Goal: Book appointment/travel/reservation

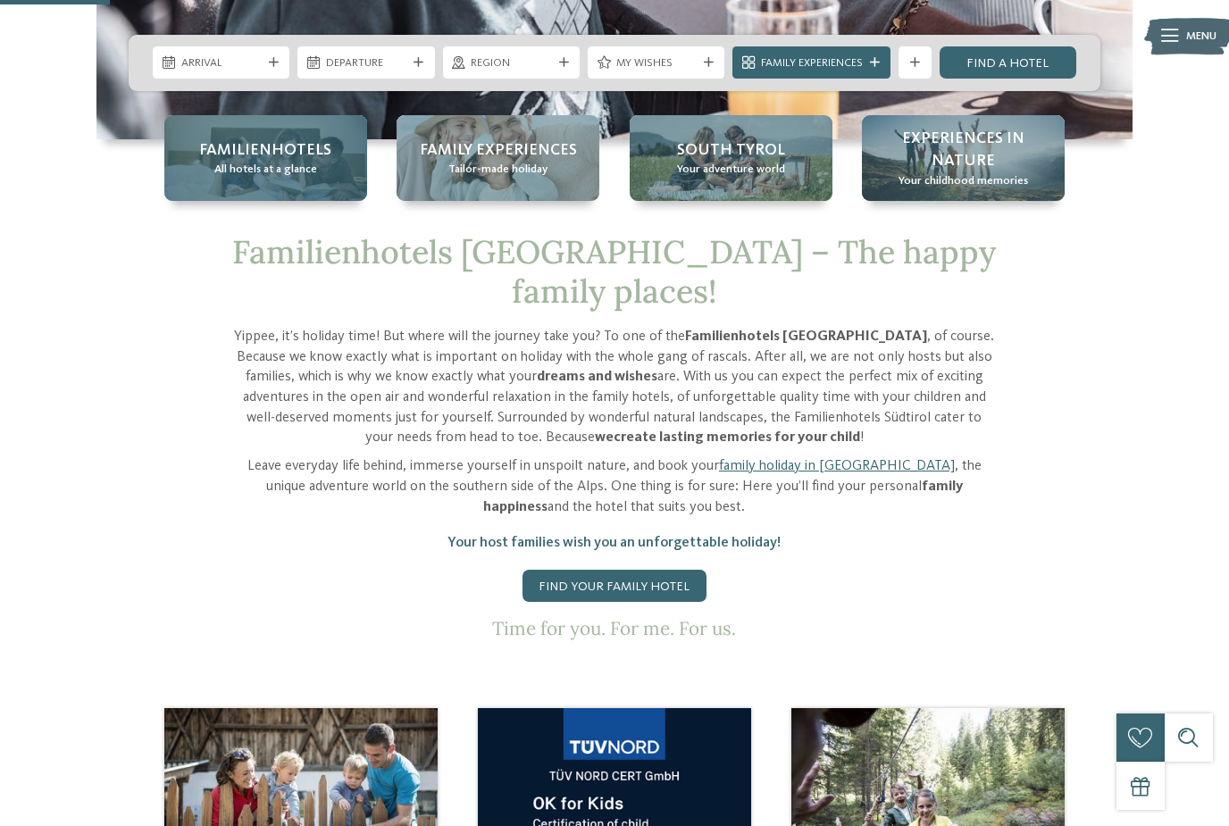
click at [212, 184] on div "Familienhotels All hotels at a glance" at bounding box center [265, 158] width 203 height 86
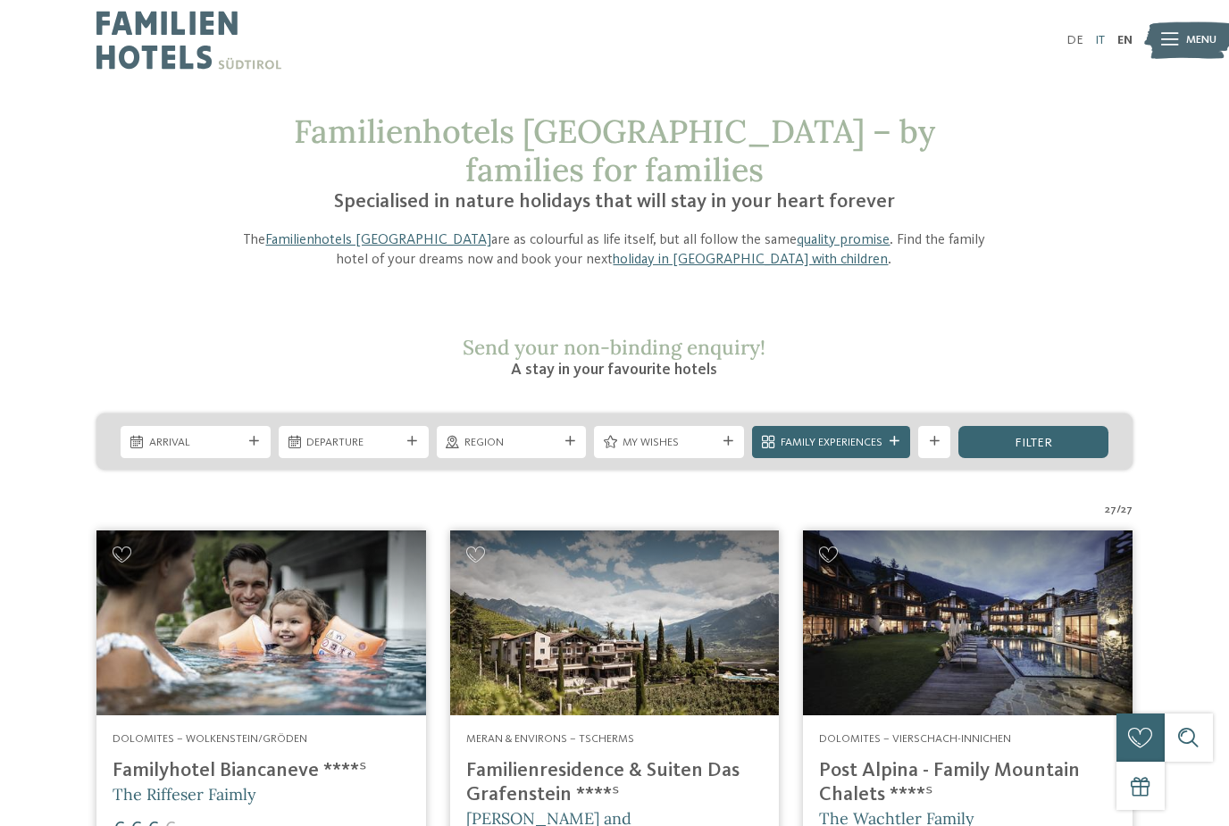
click at [1096, 43] on link "IT" at bounding box center [1100, 40] width 10 height 13
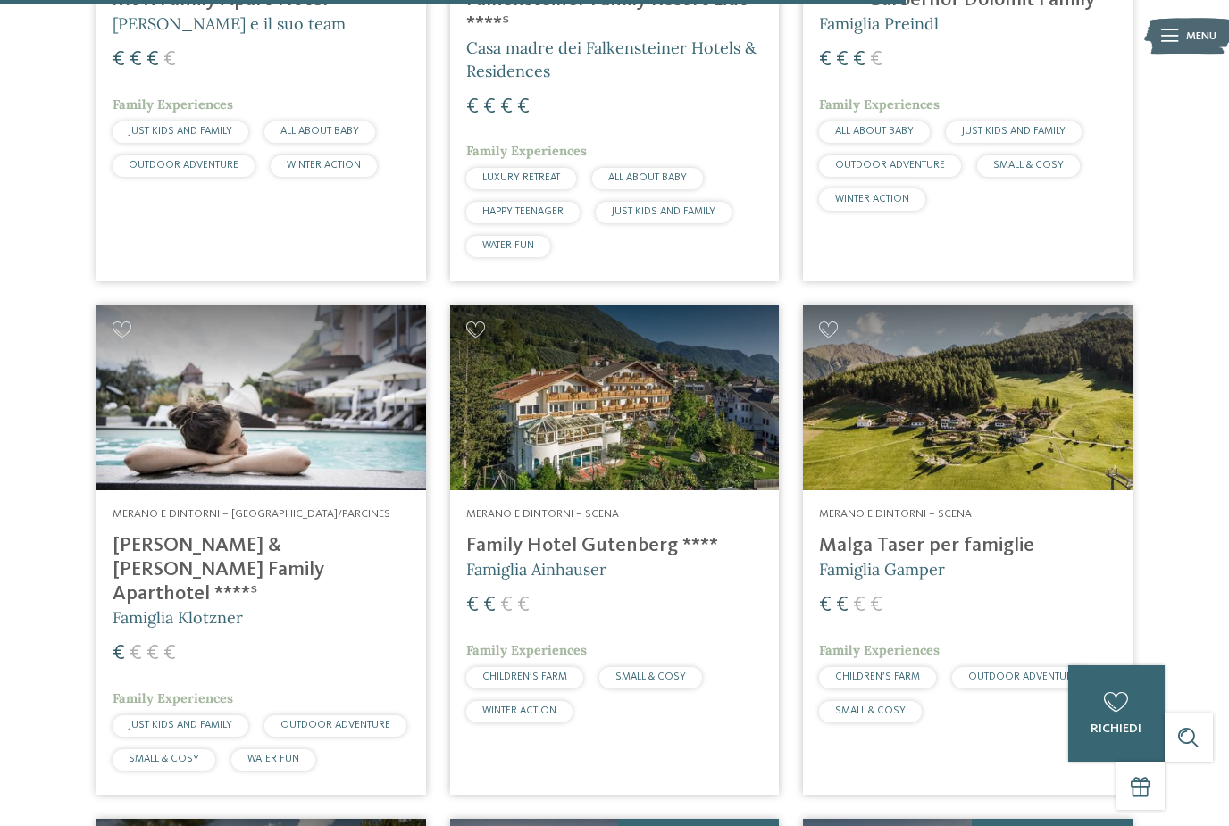
scroll to position [3786, 0]
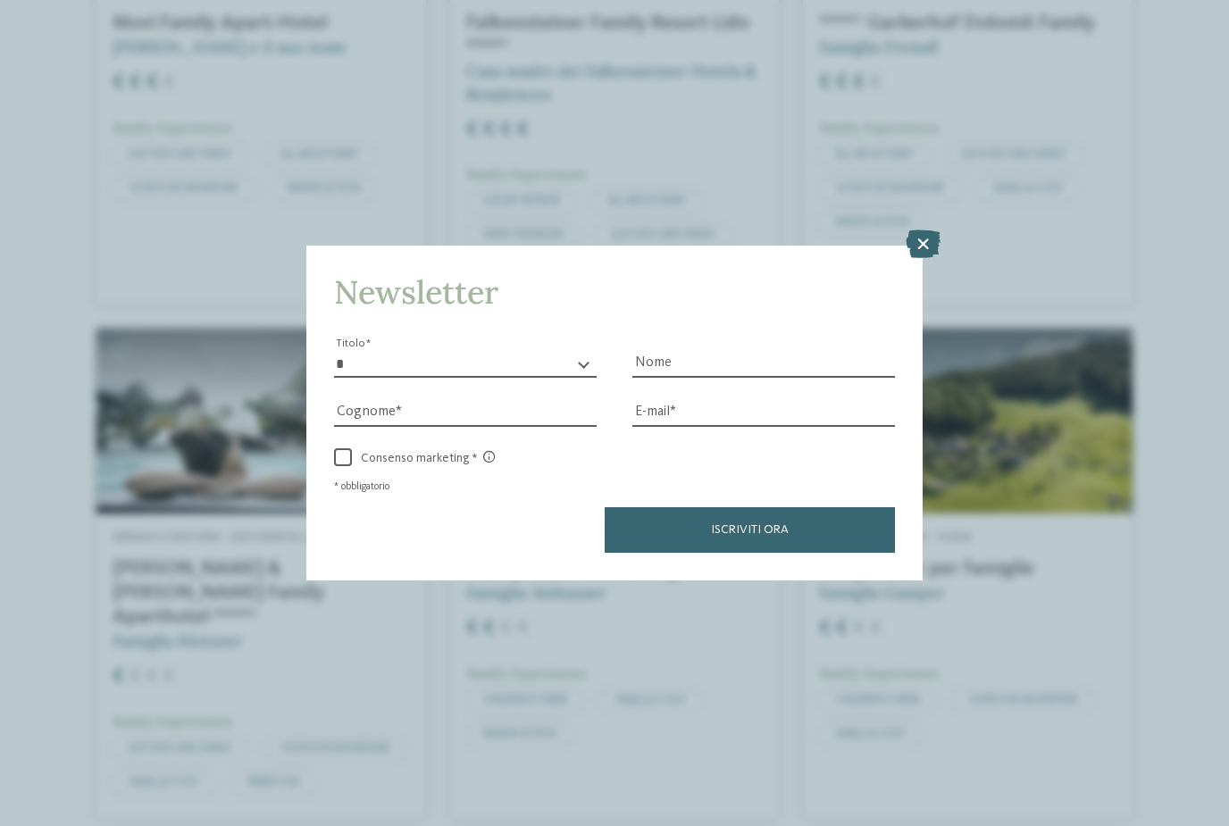
click at [932, 230] on icon at bounding box center [923, 244] width 35 height 29
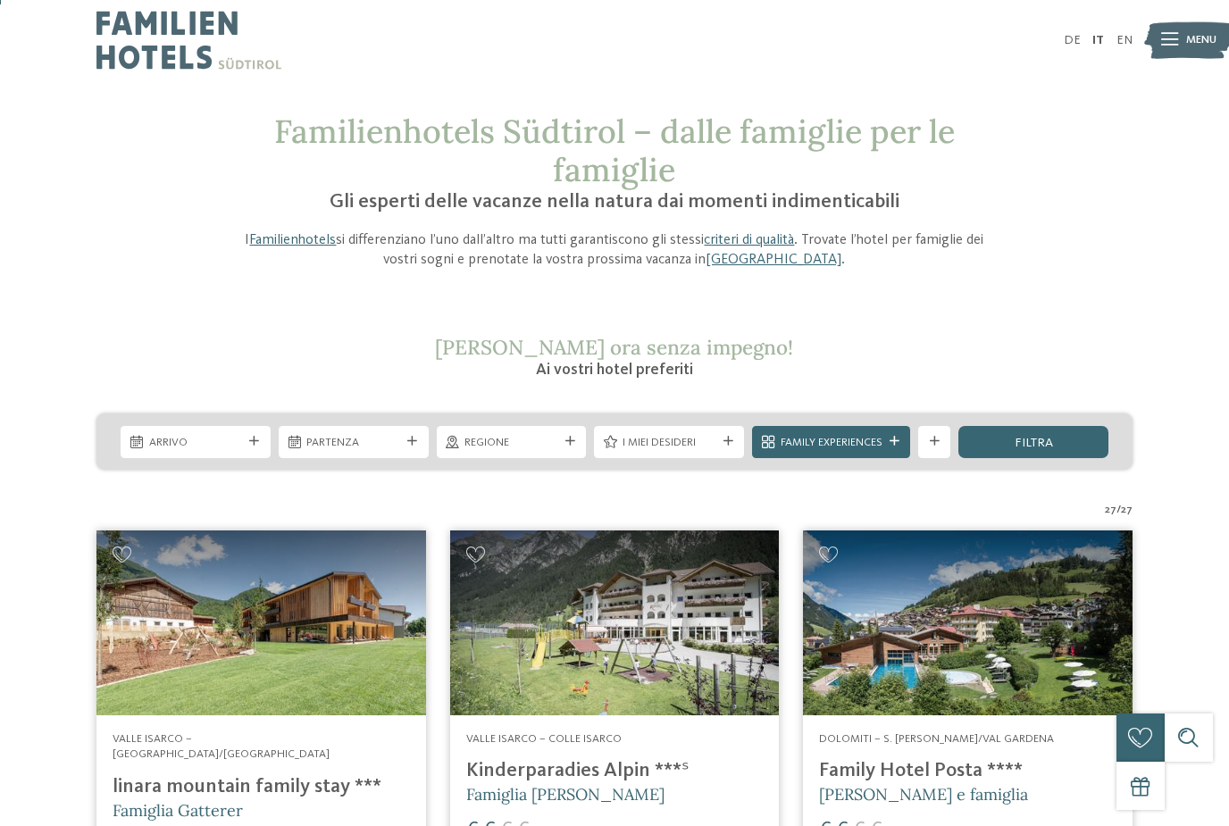
scroll to position [1, 0]
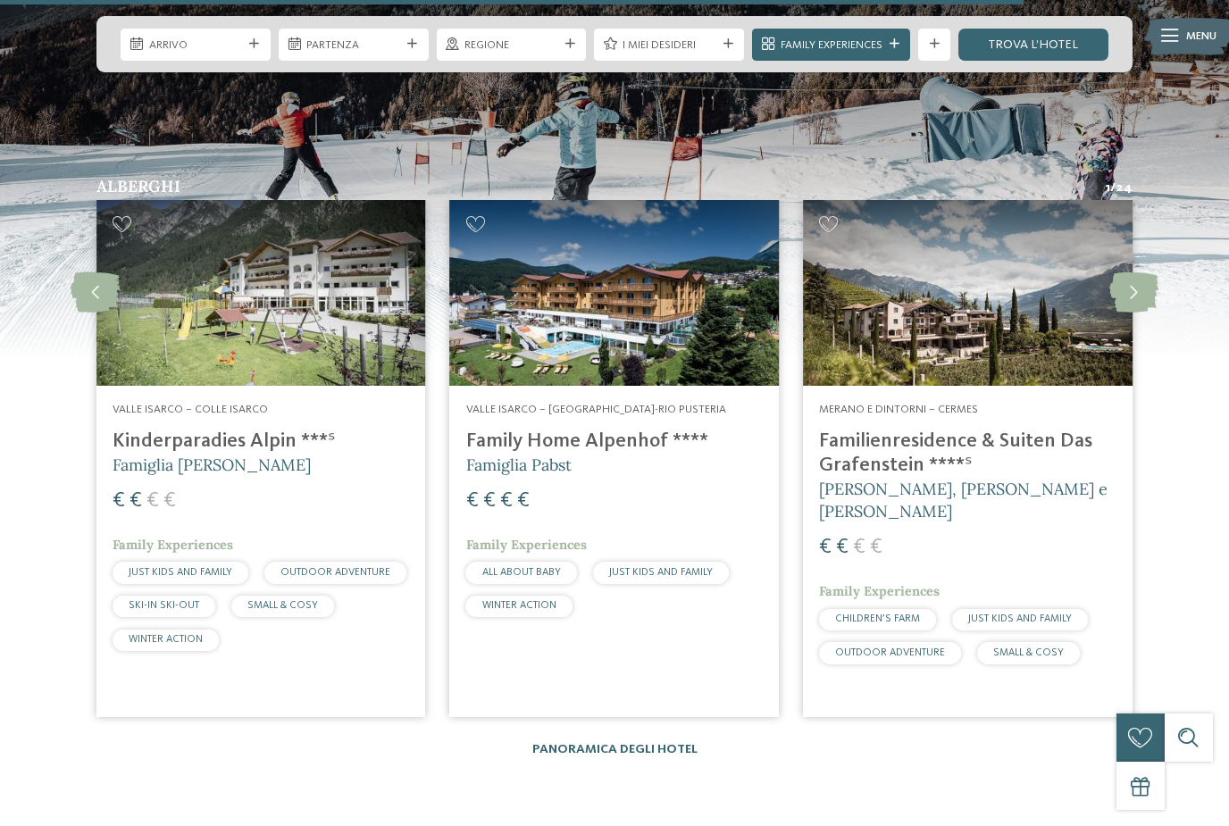
scroll to position [3411, 0]
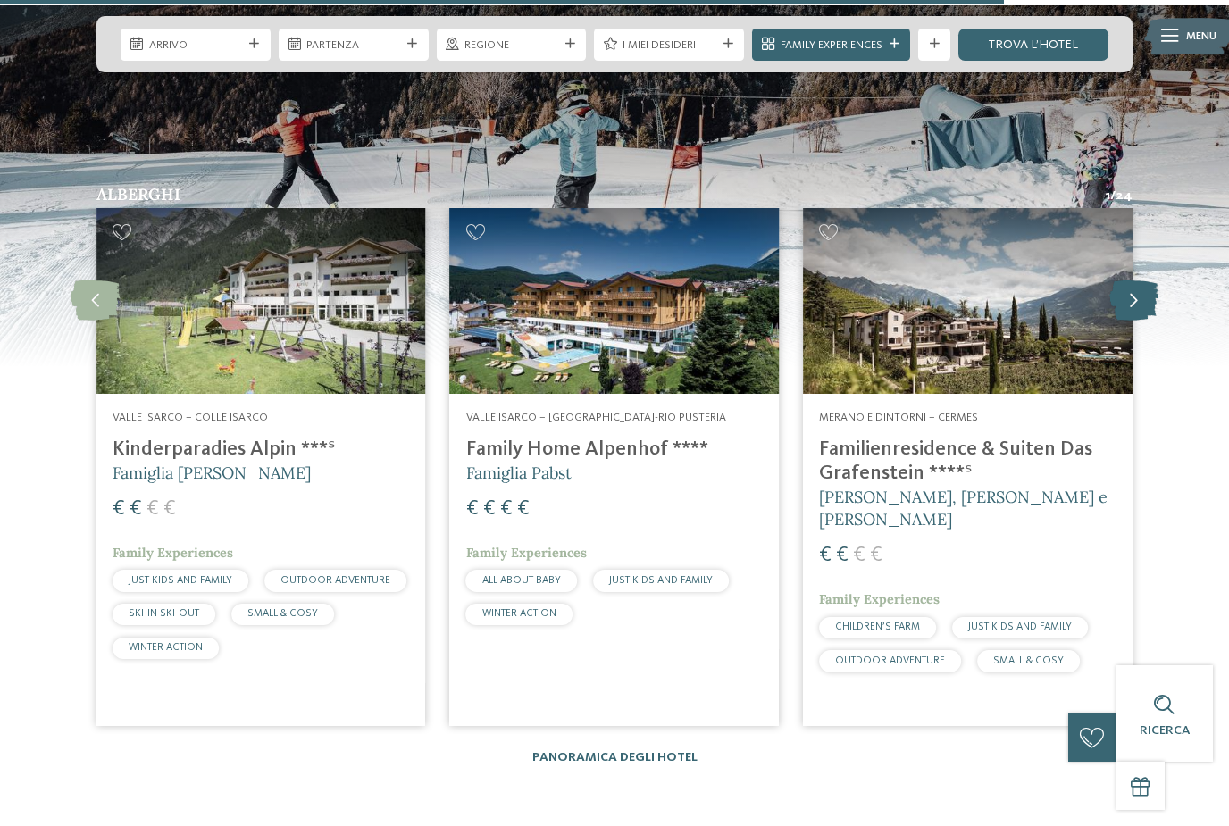
click at [1140, 315] on icon at bounding box center [1133, 301] width 49 height 40
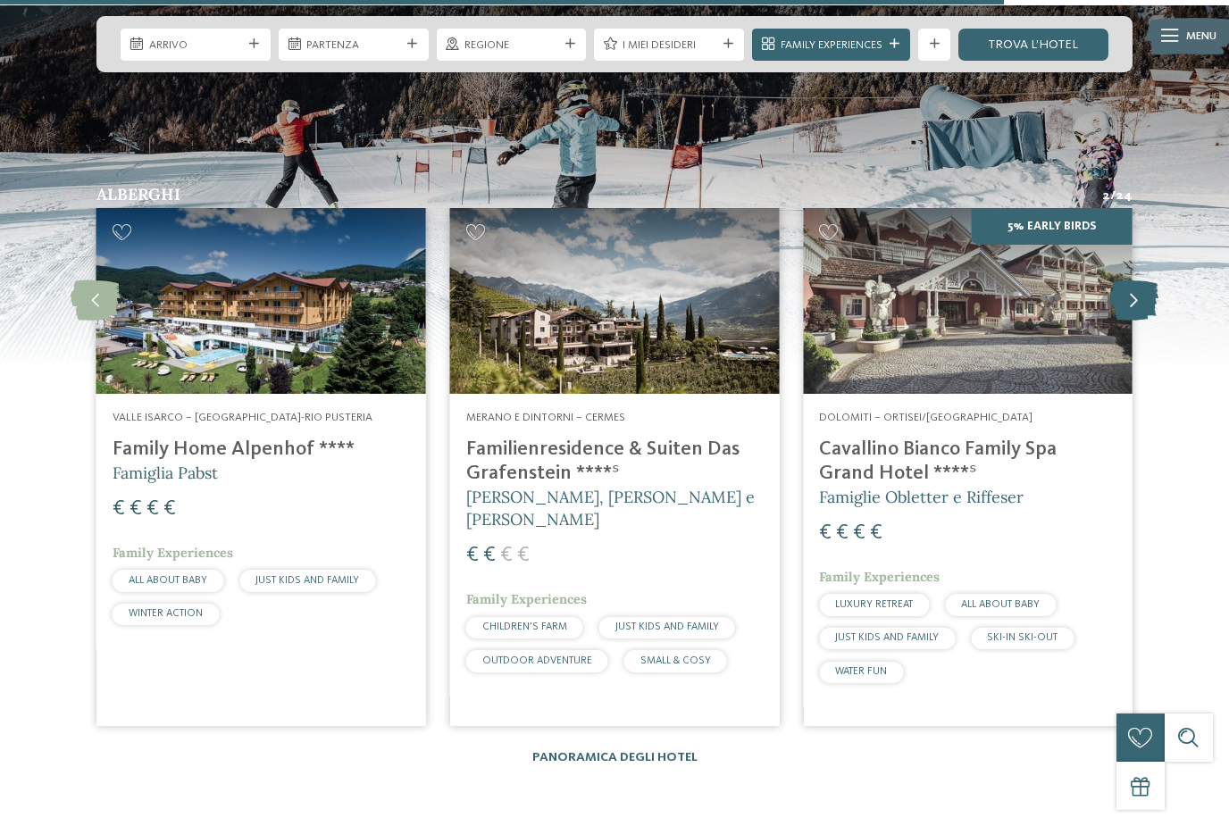
click at [1140, 315] on icon at bounding box center [1133, 301] width 49 height 40
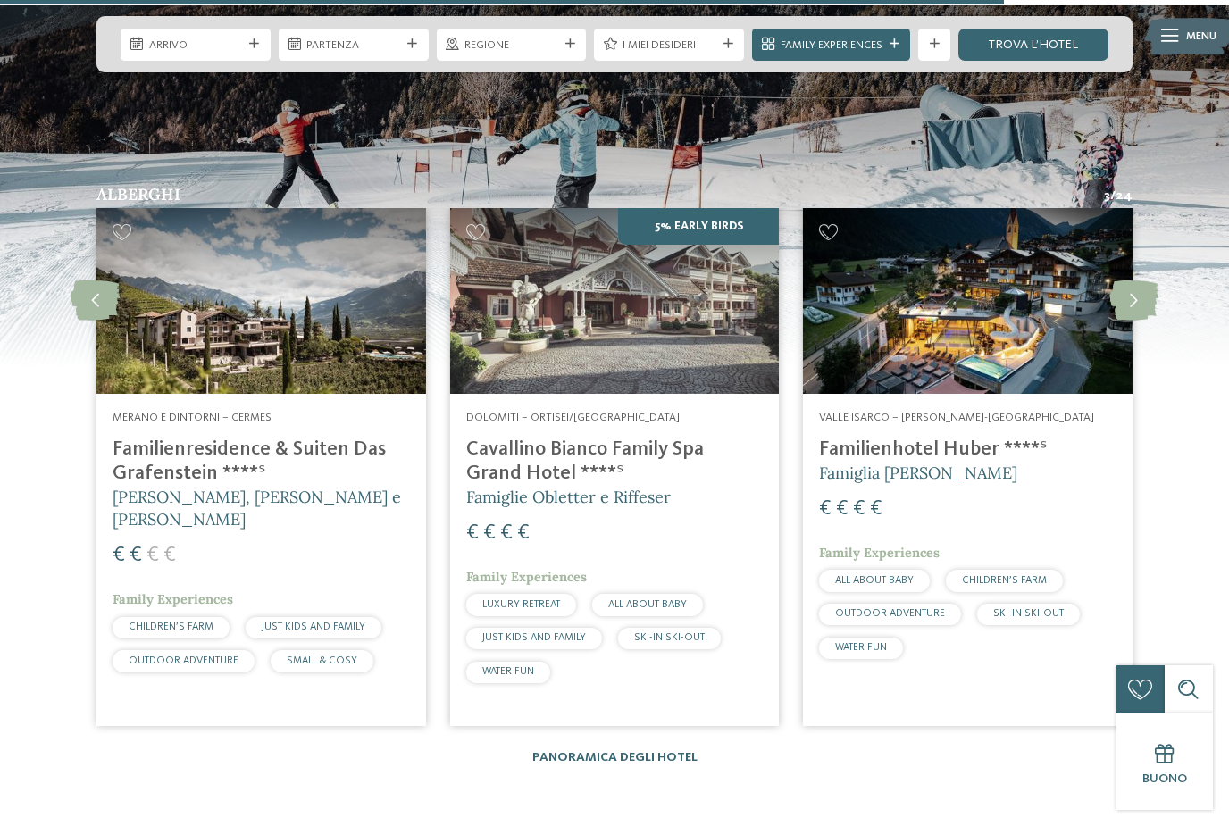
click at [589, 373] on img at bounding box center [615, 300] width 330 height 185
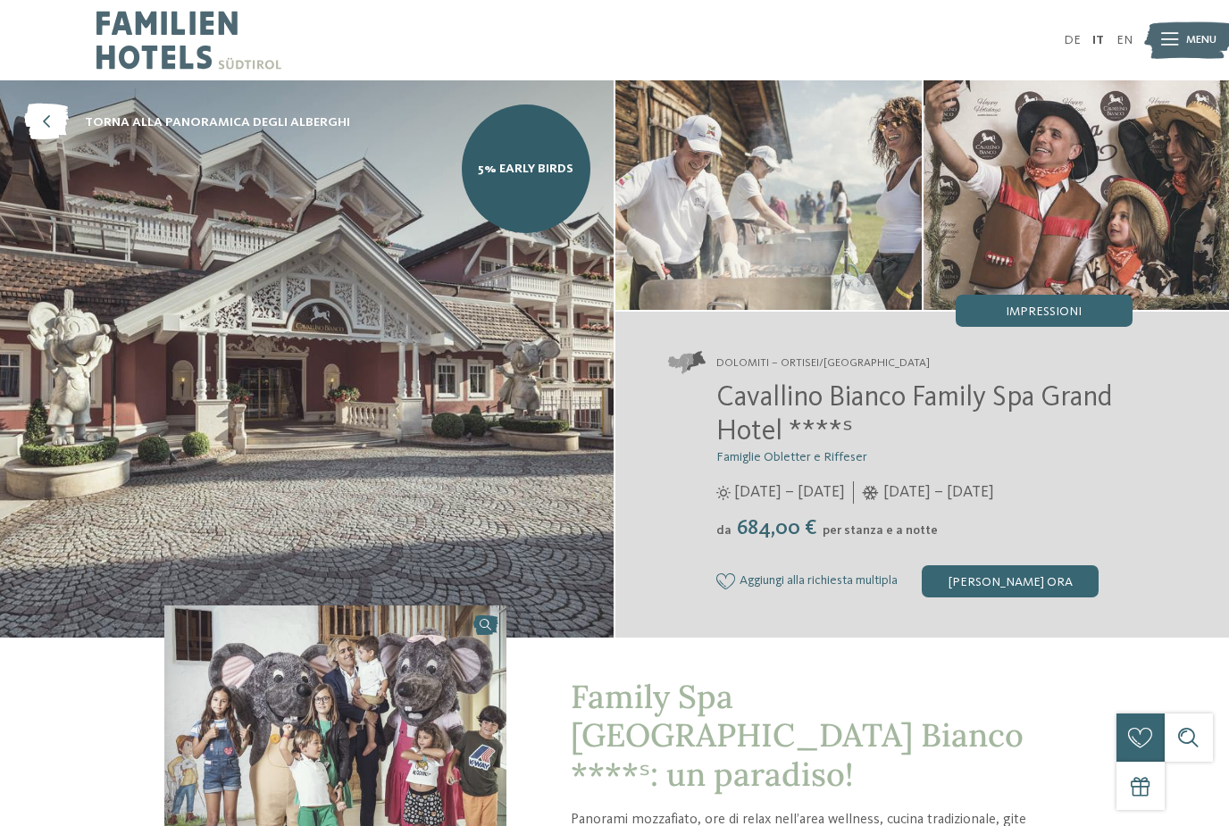
click at [547, 403] on img at bounding box center [307, 358] width 614 height 557
click at [392, 486] on img at bounding box center [307, 358] width 614 height 557
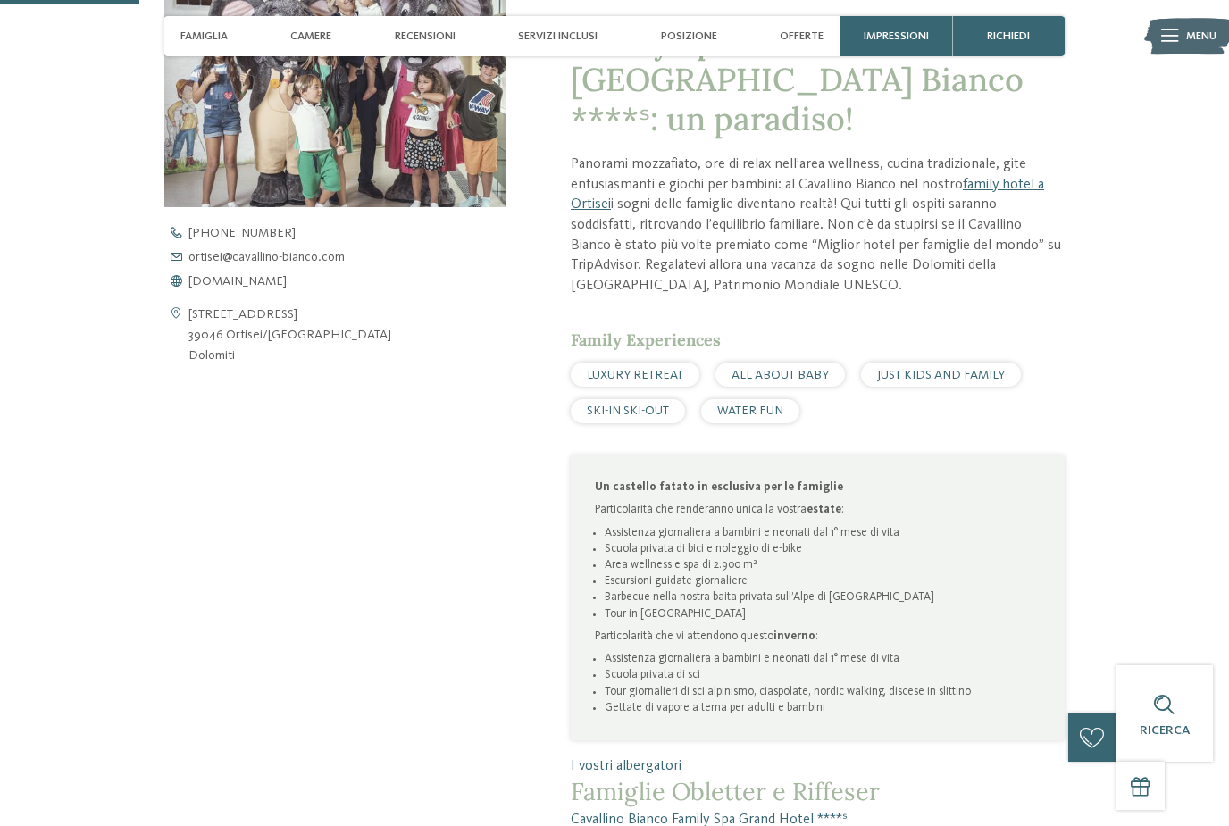
scroll to position [636, 0]
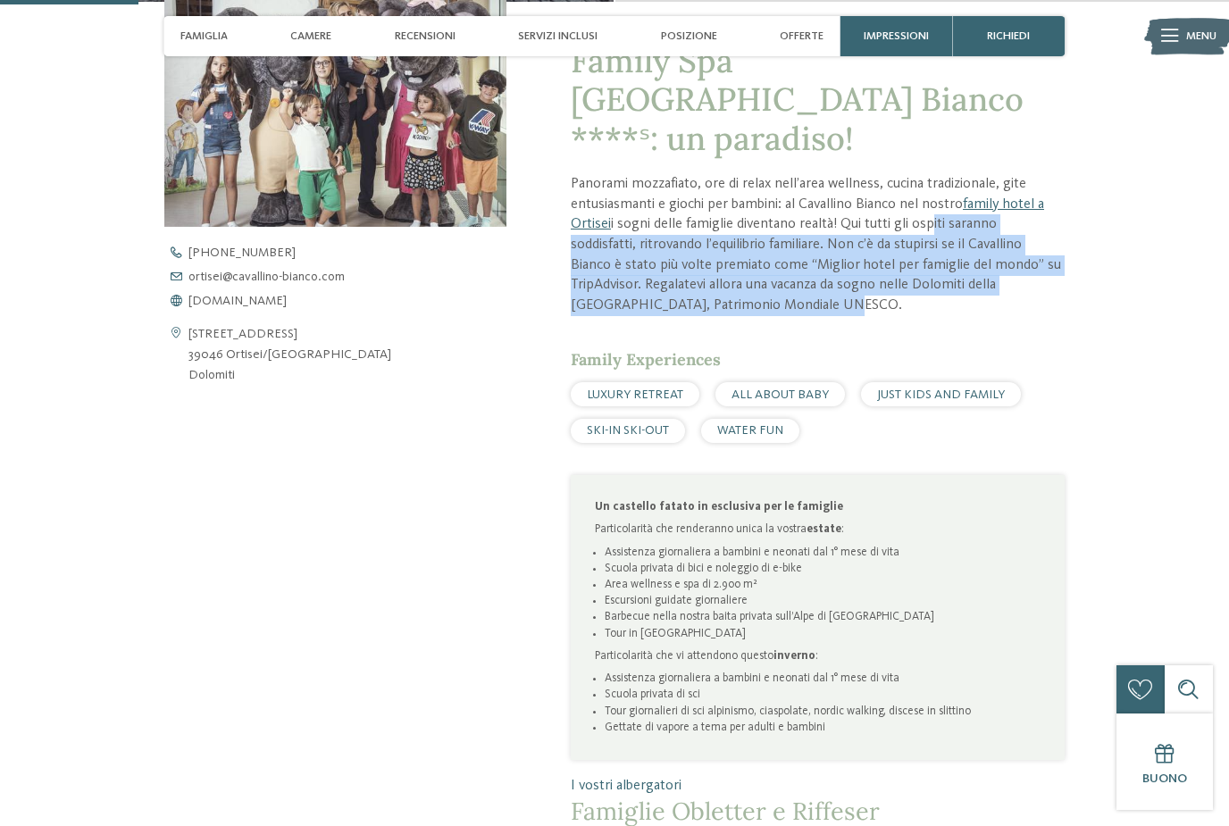
drag, startPoint x: 932, startPoint y: 247, endPoint x: 941, endPoint y: 319, distance: 73.0
click at [941, 316] on p "Panorami mozzafiato, ore di relax nell’area wellness, cucina tradizionale, gite…" at bounding box center [818, 245] width 494 height 142
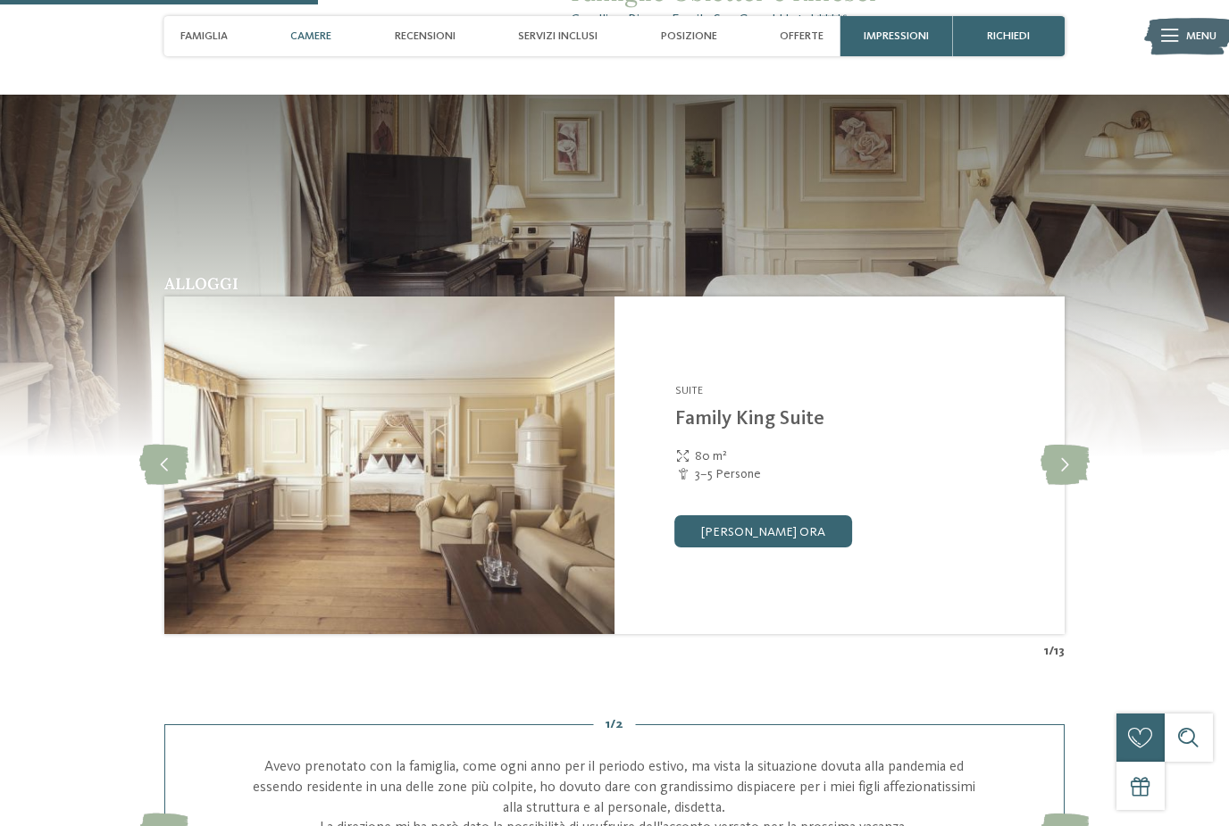
scroll to position [1461, 0]
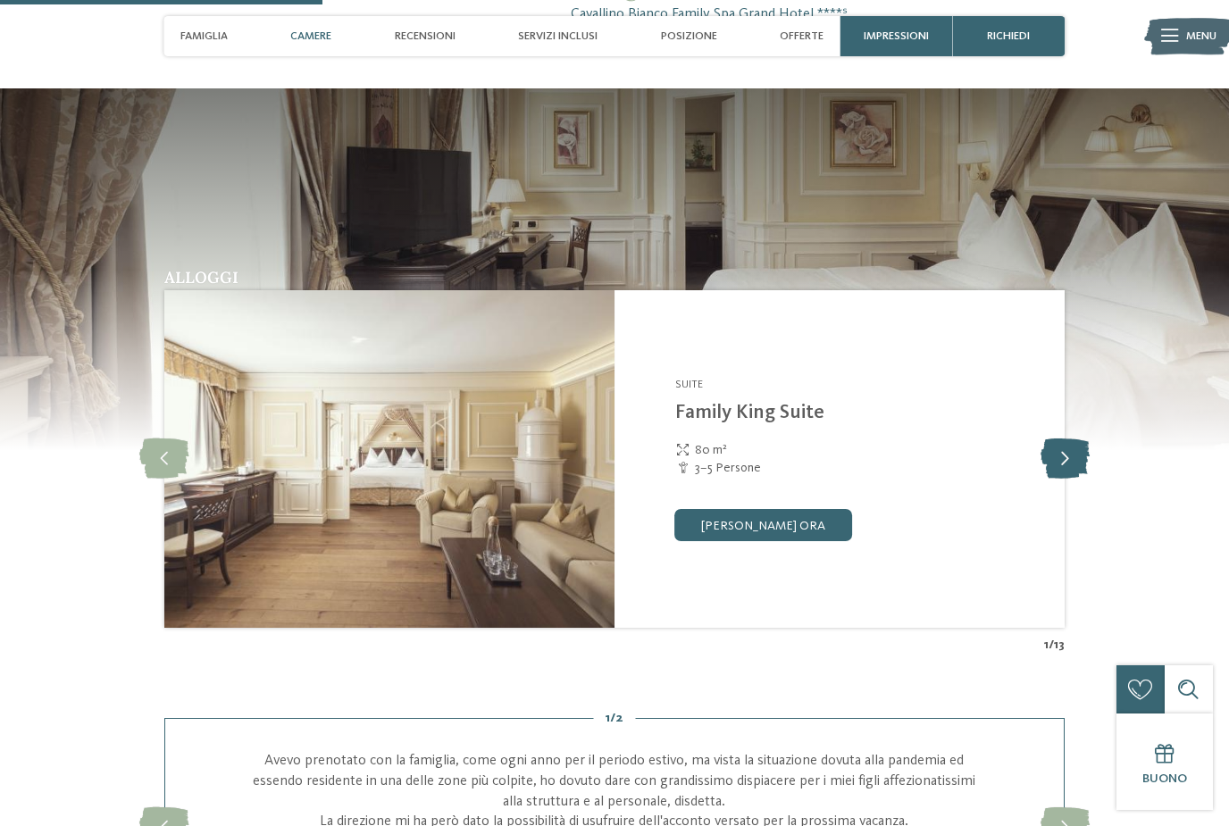
click at [1070, 480] on icon at bounding box center [1064, 459] width 49 height 40
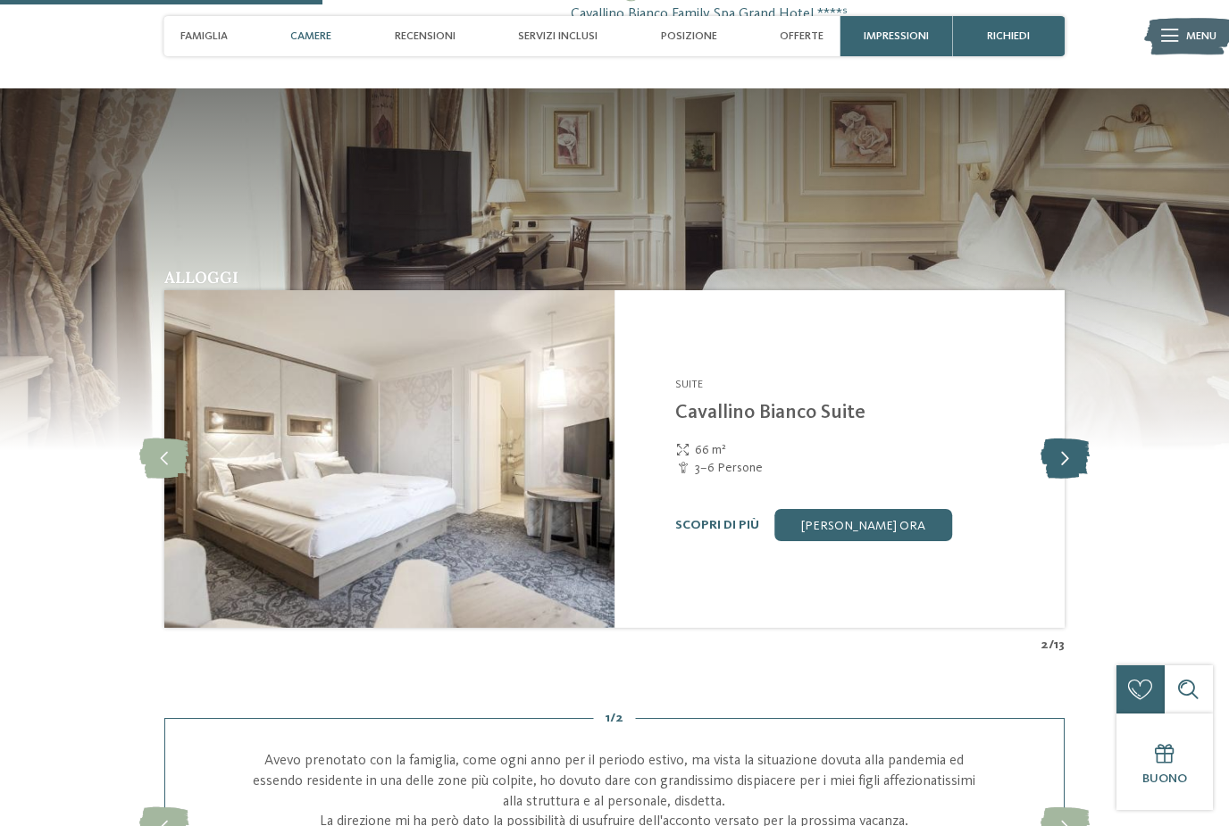
click at [1070, 480] on icon at bounding box center [1064, 459] width 49 height 40
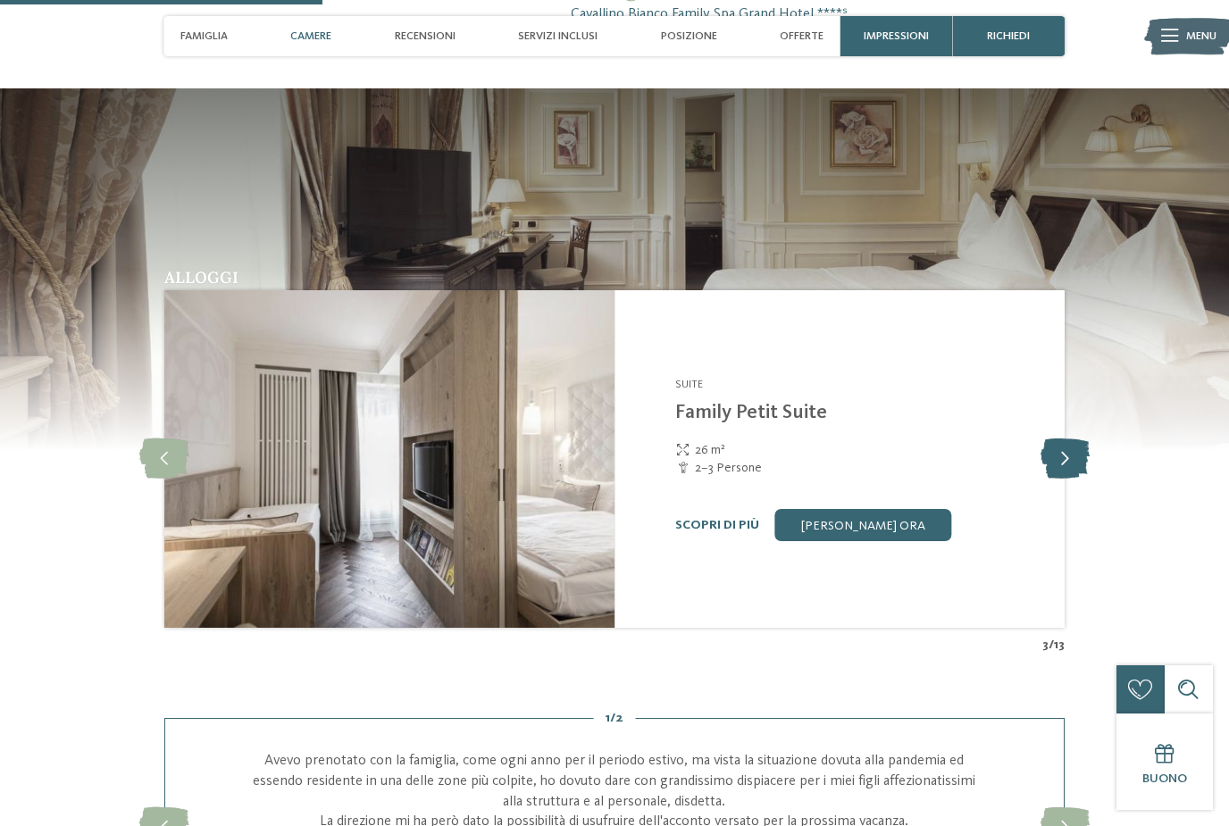
click at [1070, 480] on icon at bounding box center [1064, 459] width 49 height 40
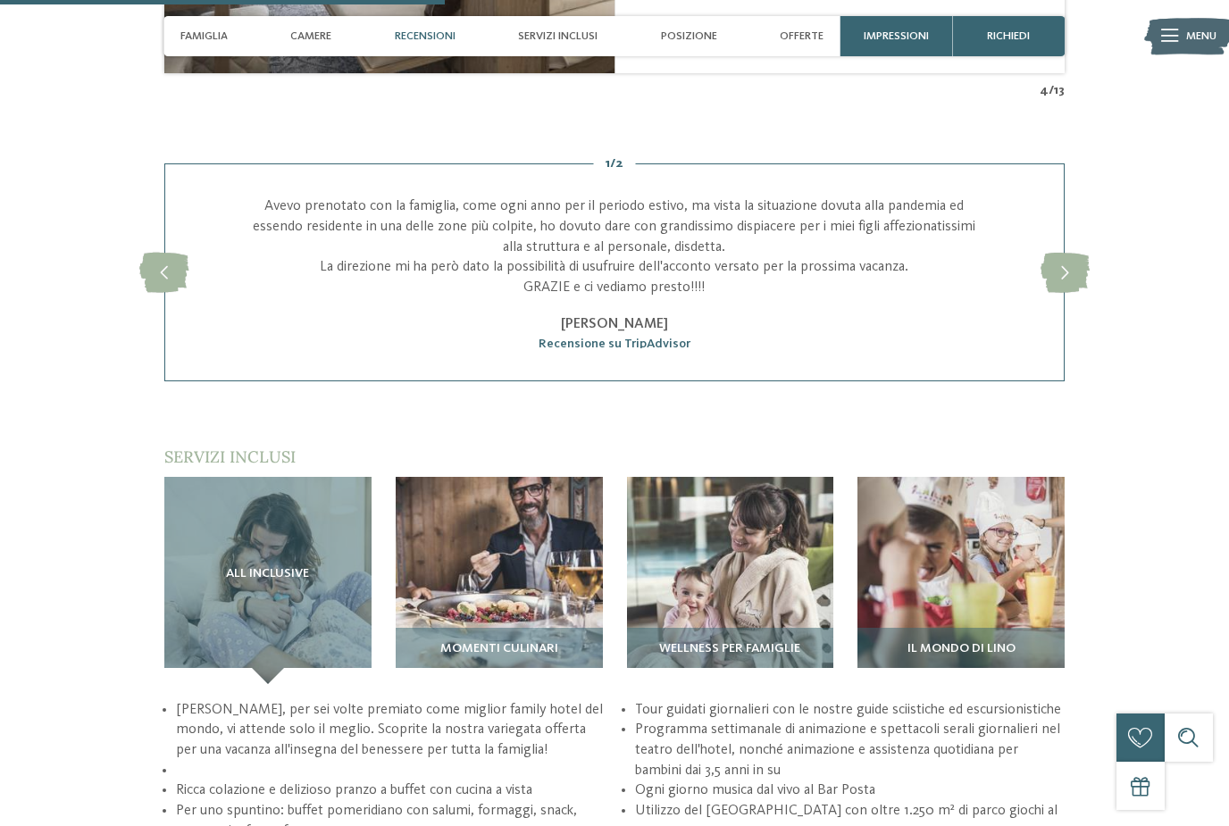
scroll to position [2010, 0]
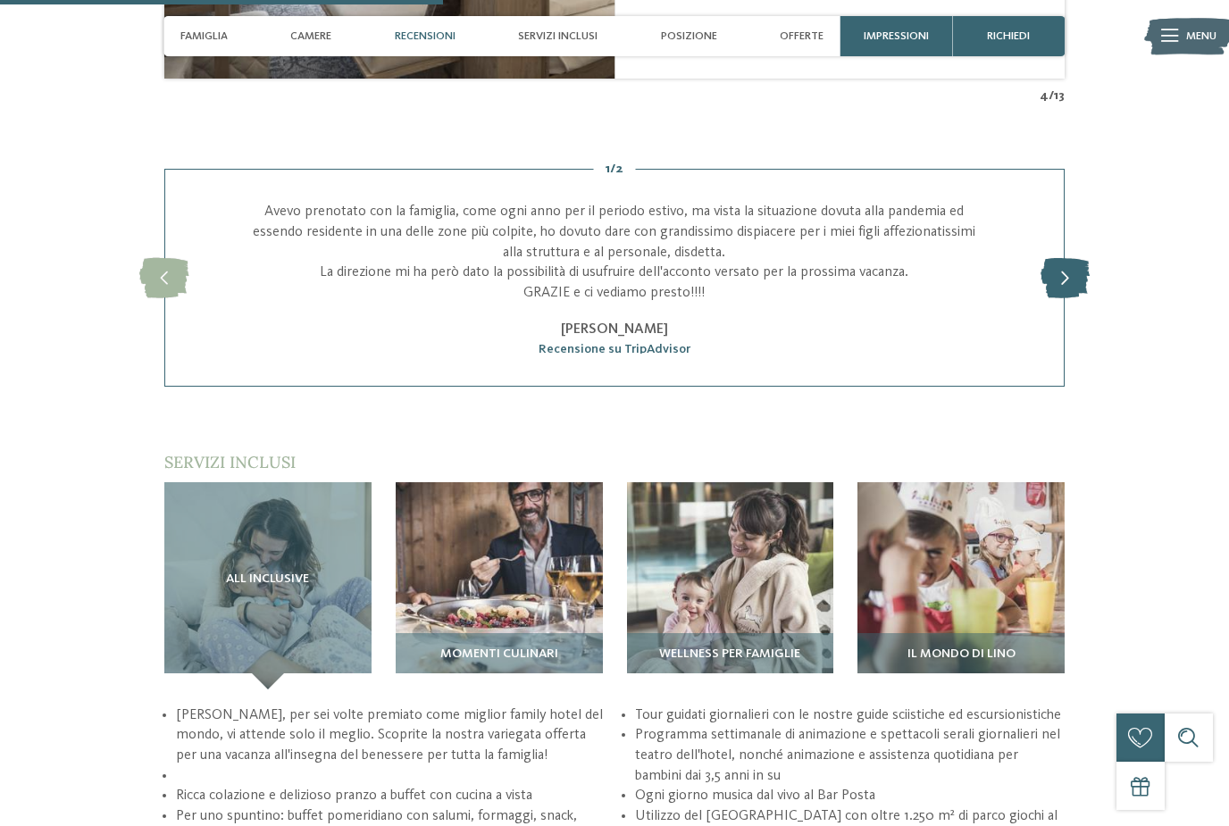
click at [1060, 298] on icon at bounding box center [1064, 278] width 49 height 40
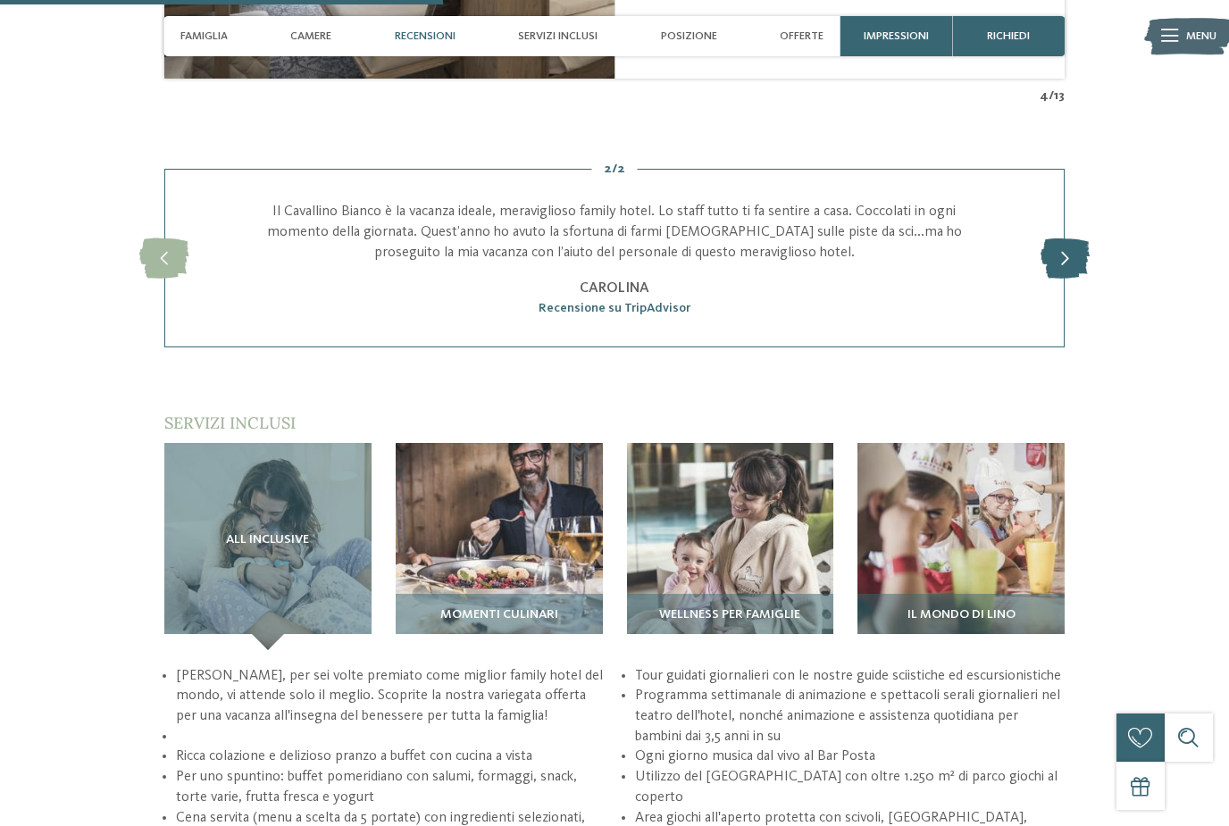
click at [1063, 279] on icon at bounding box center [1064, 258] width 49 height 40
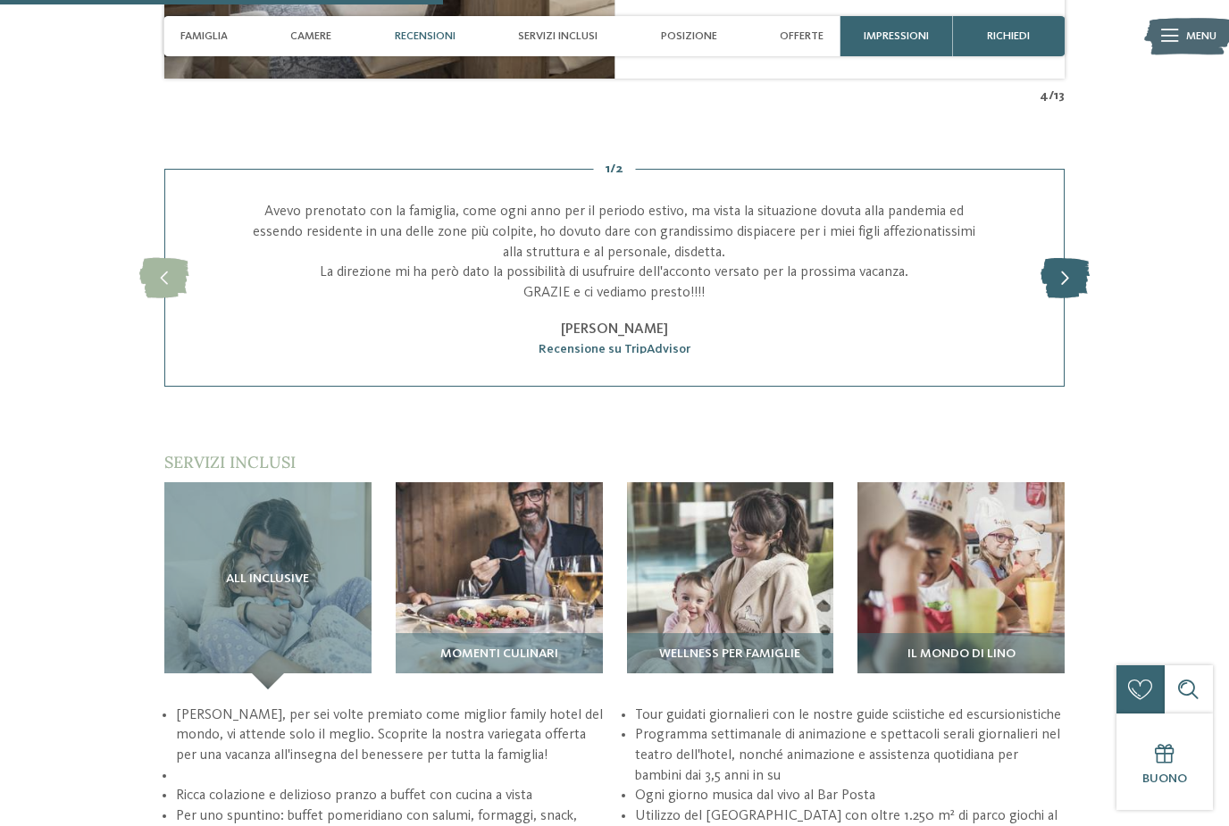
click at [1063, 294] on icon at bounding box center [1064, 278] width 49 height 40
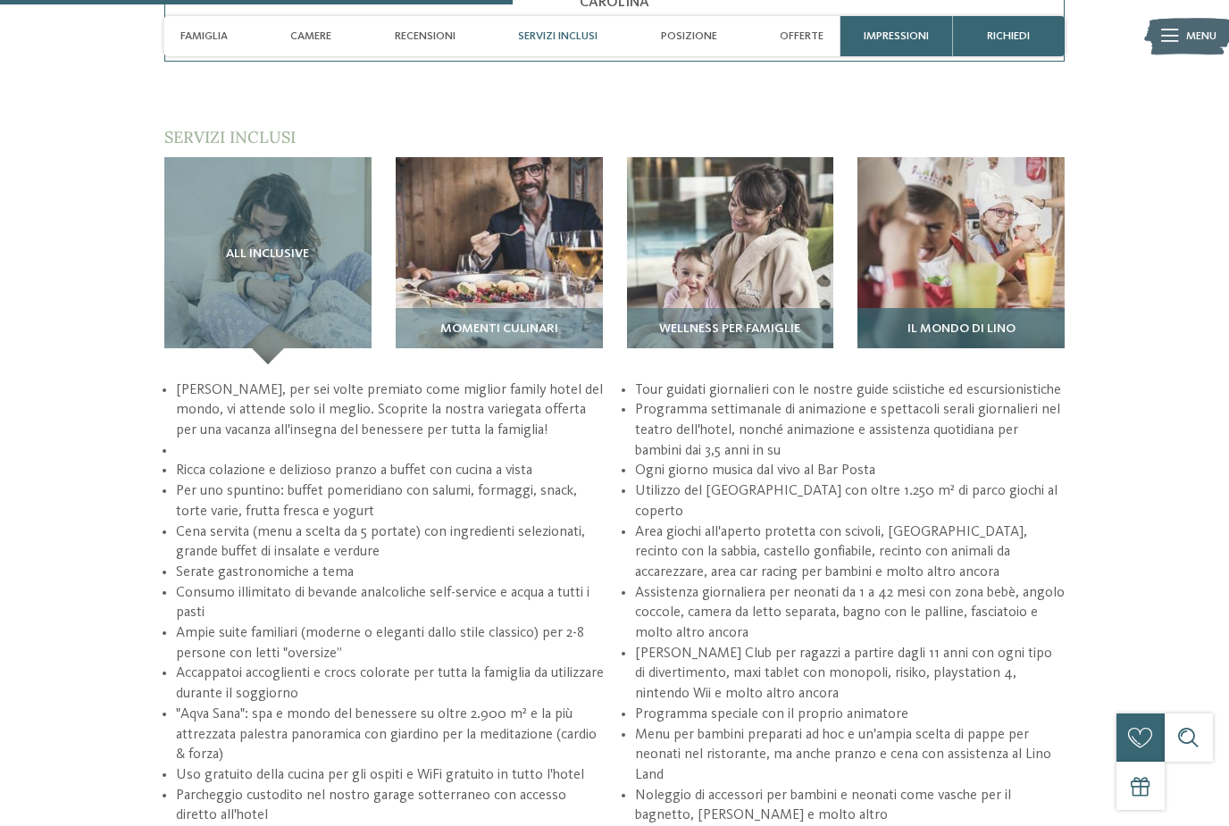
scroll to position [2306, 0]
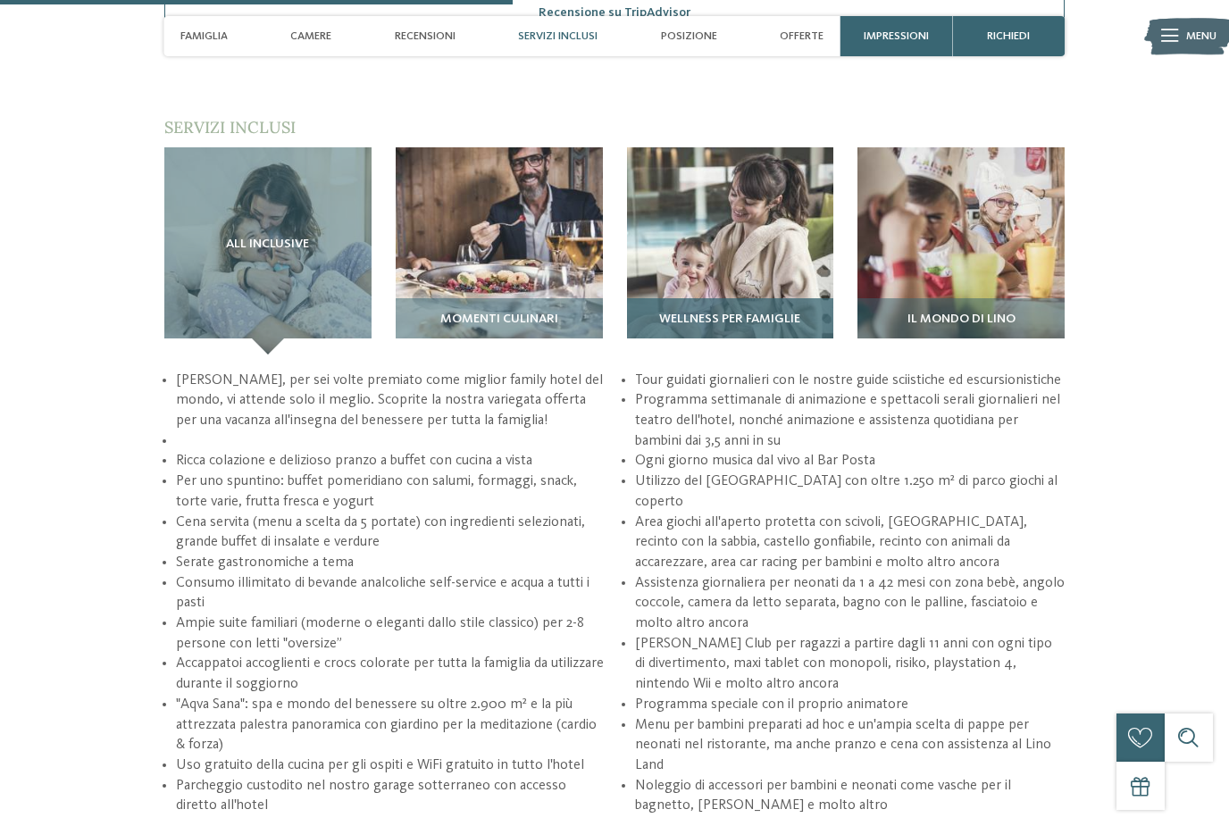
click at [809, 261] on img at bounding box center [730, 250] width 207 height 207
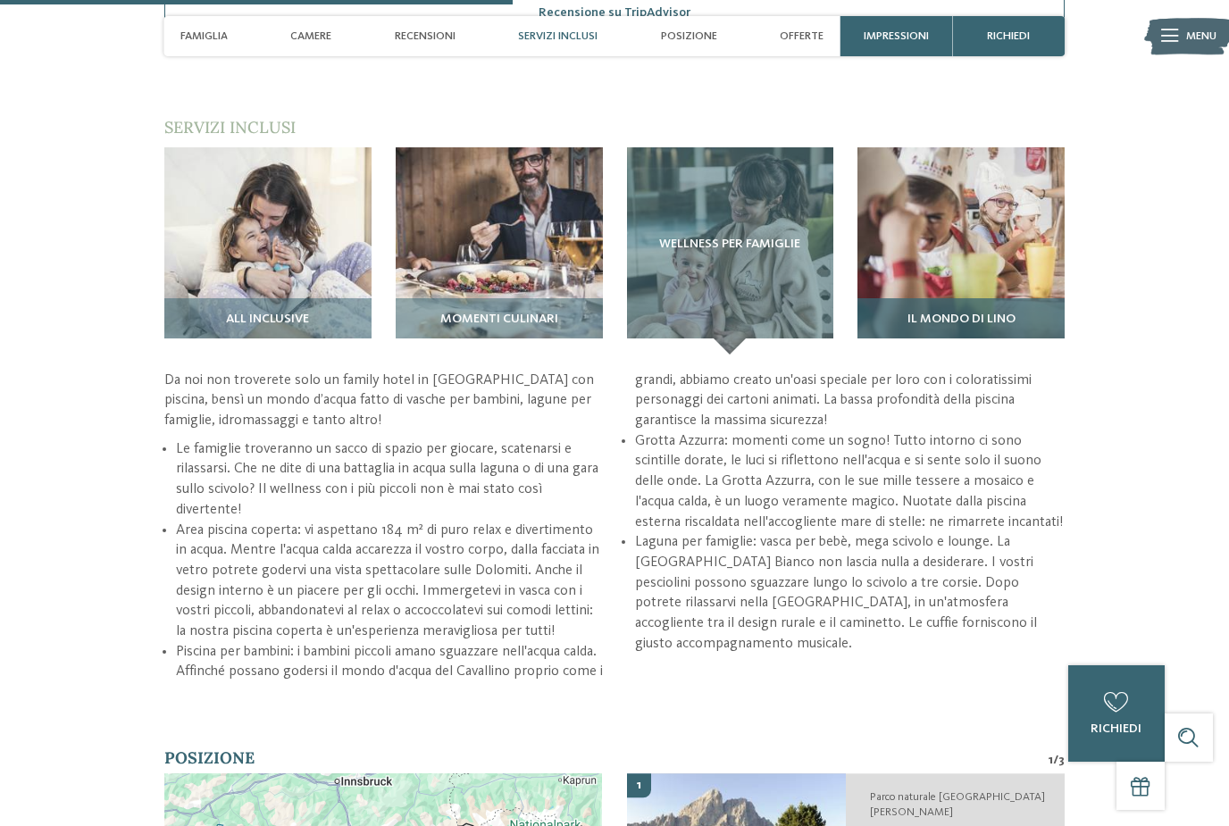
click at [948, 252] on img at bounding box center [960, 250] width 207 height 207
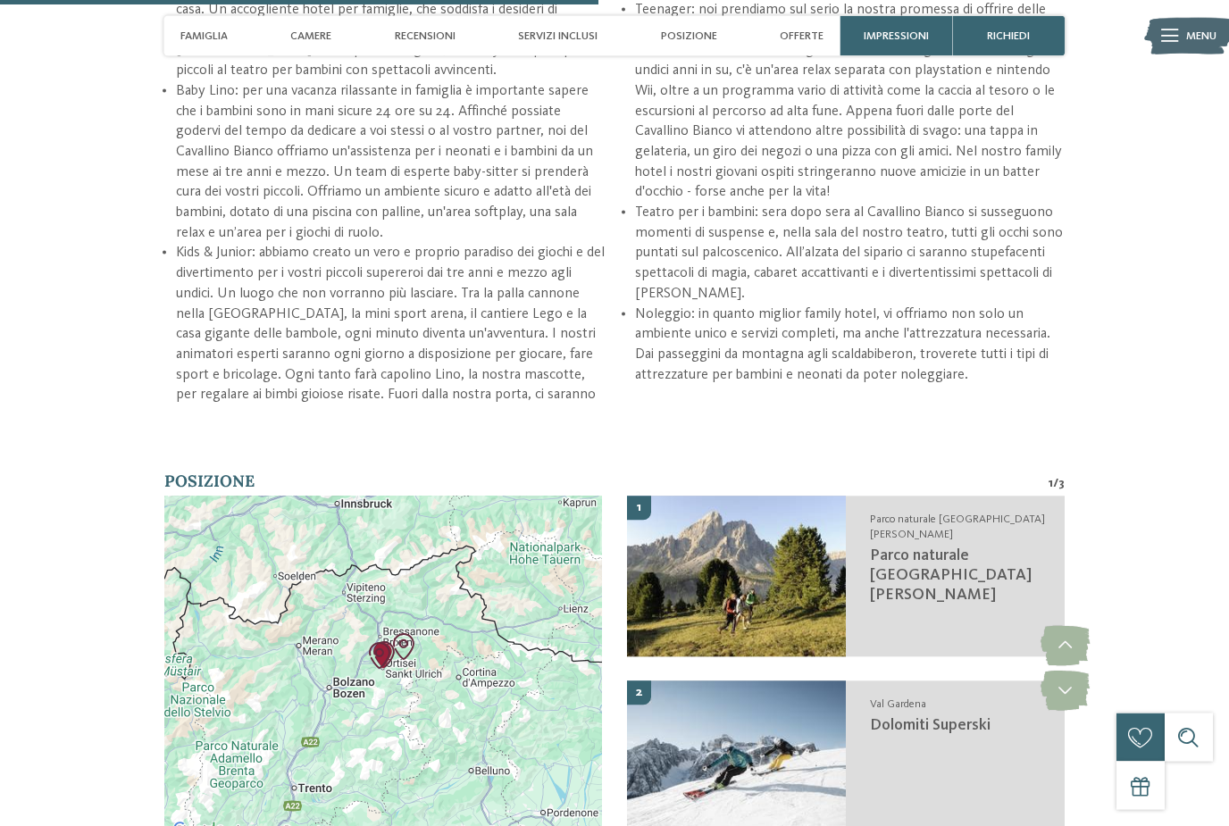
scroll to position [2718, 0]
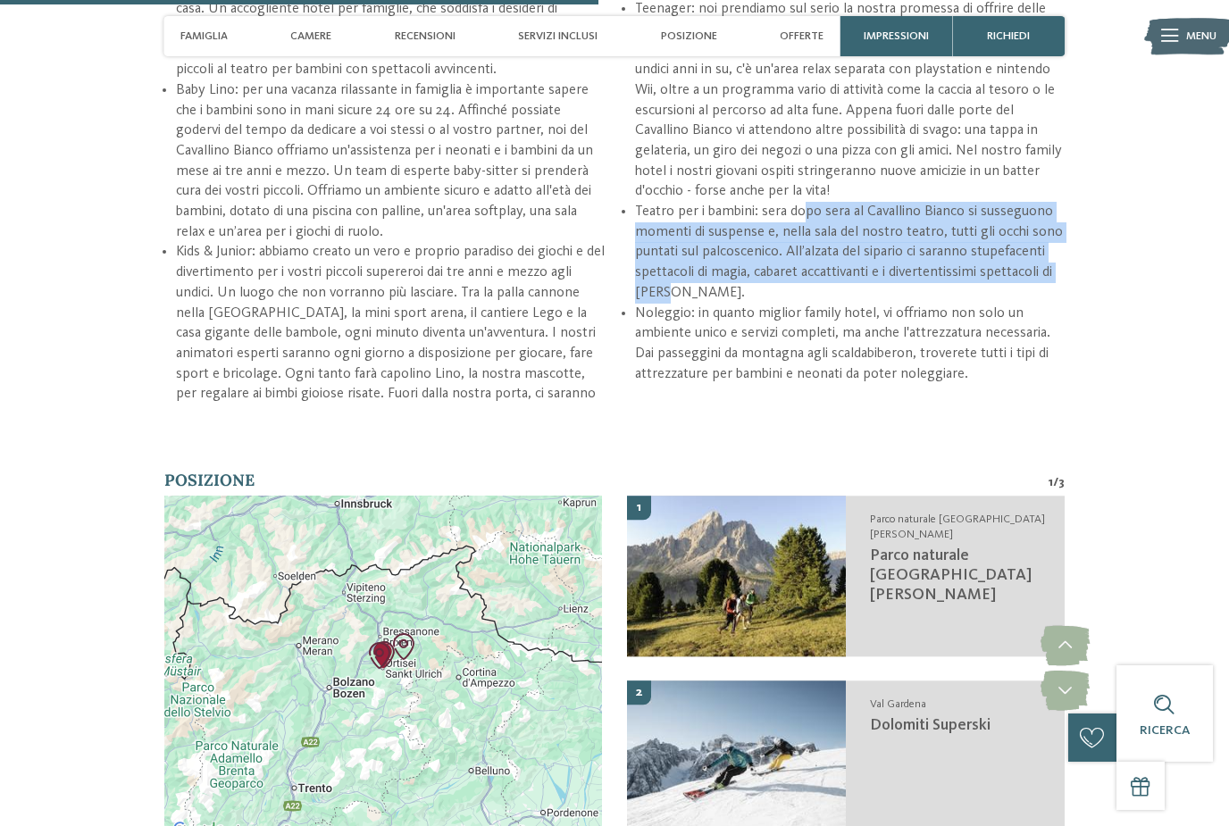
drag, startPoint x: 804, startPoint y: 229, endPoint x: 824, endPoint y: 292, distance: 66.7
click at [824, 292] on li "Teatro per i bambini: sera dopo sera al Cavallino Bianco si susseguono momenti …" at bounding box center [850, 253] width 430 height 102
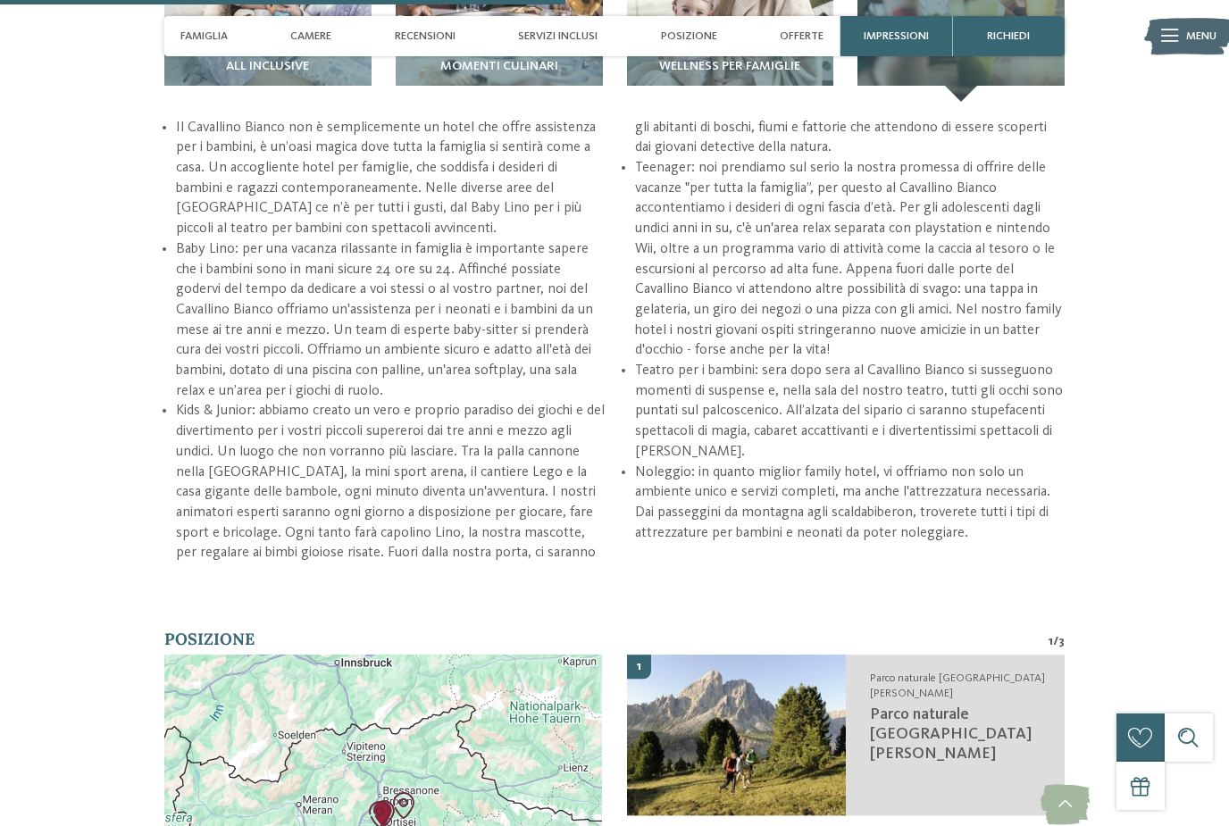
scroll to position [2553, 0]
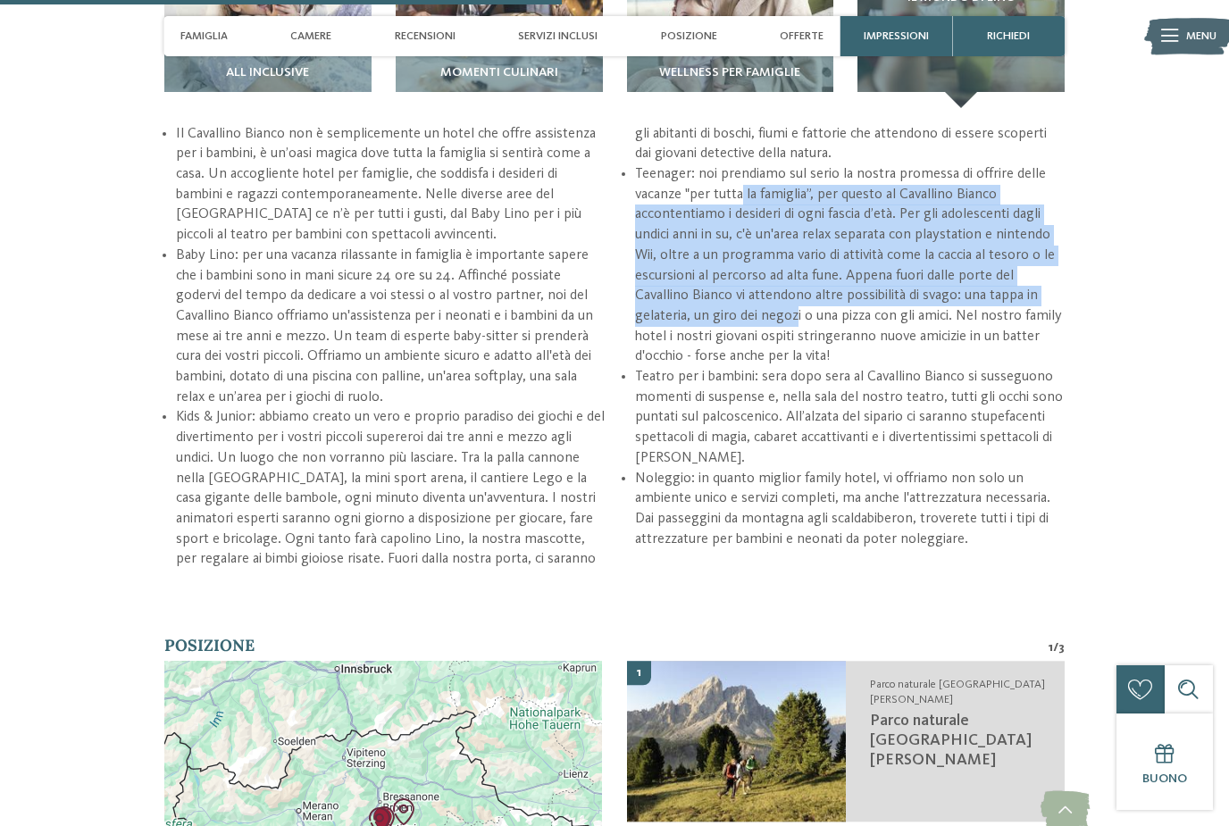
drag, startPoint x: 744, startPoint y: 201, endPoint x: 794, endPoint y: 328, distance: 136.3
click at [794, 328] on li "Teenager: noi prendiamo sul serio la nostra promessa di offrire delle vacanze "…" at bounding box center [850, 265] width 430 height 203
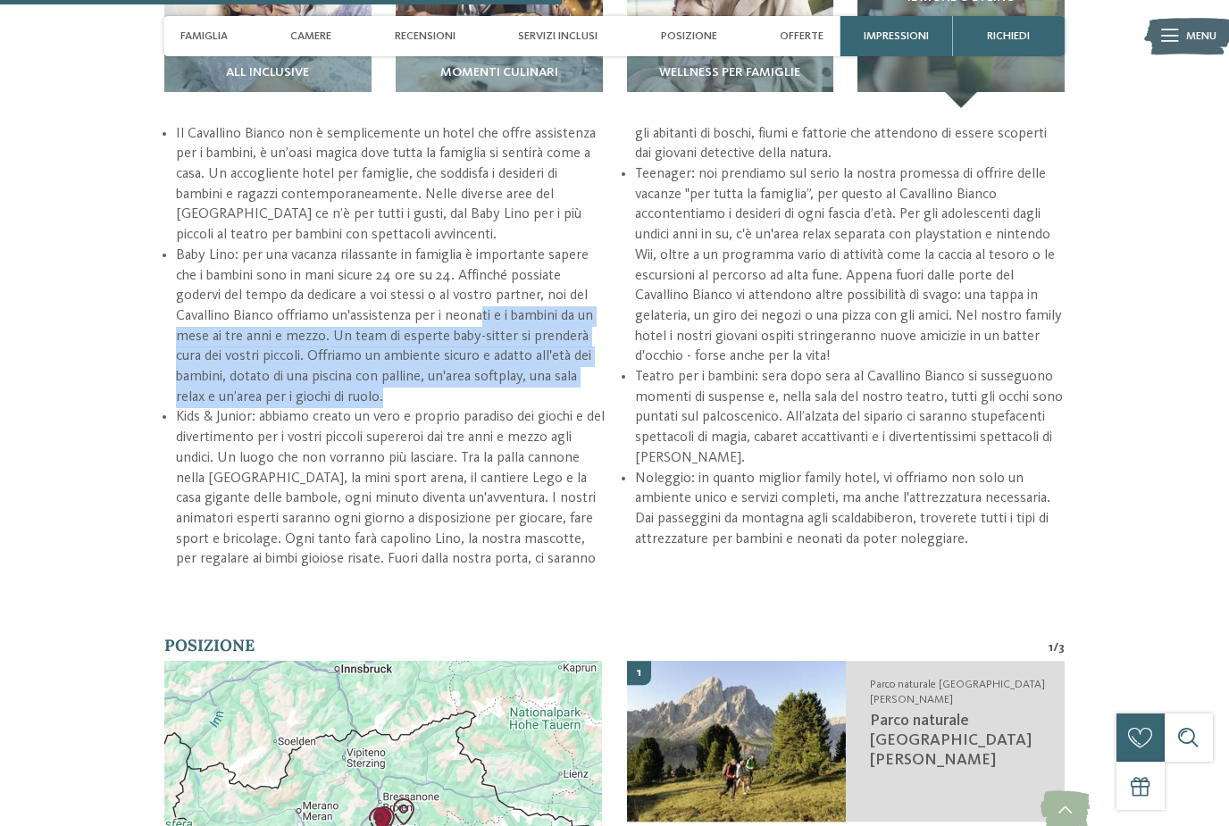
drag, startPoint x: 484, startPoint y: 337, endPoint x: 492, endPoint y: 413, distance: 76.3
click at [492, 408] on li "Baby Lino: per una vacanza rilassante in famiglia è importante sapere che i bam…" at bounding box center [391, 327] width 430 height 163
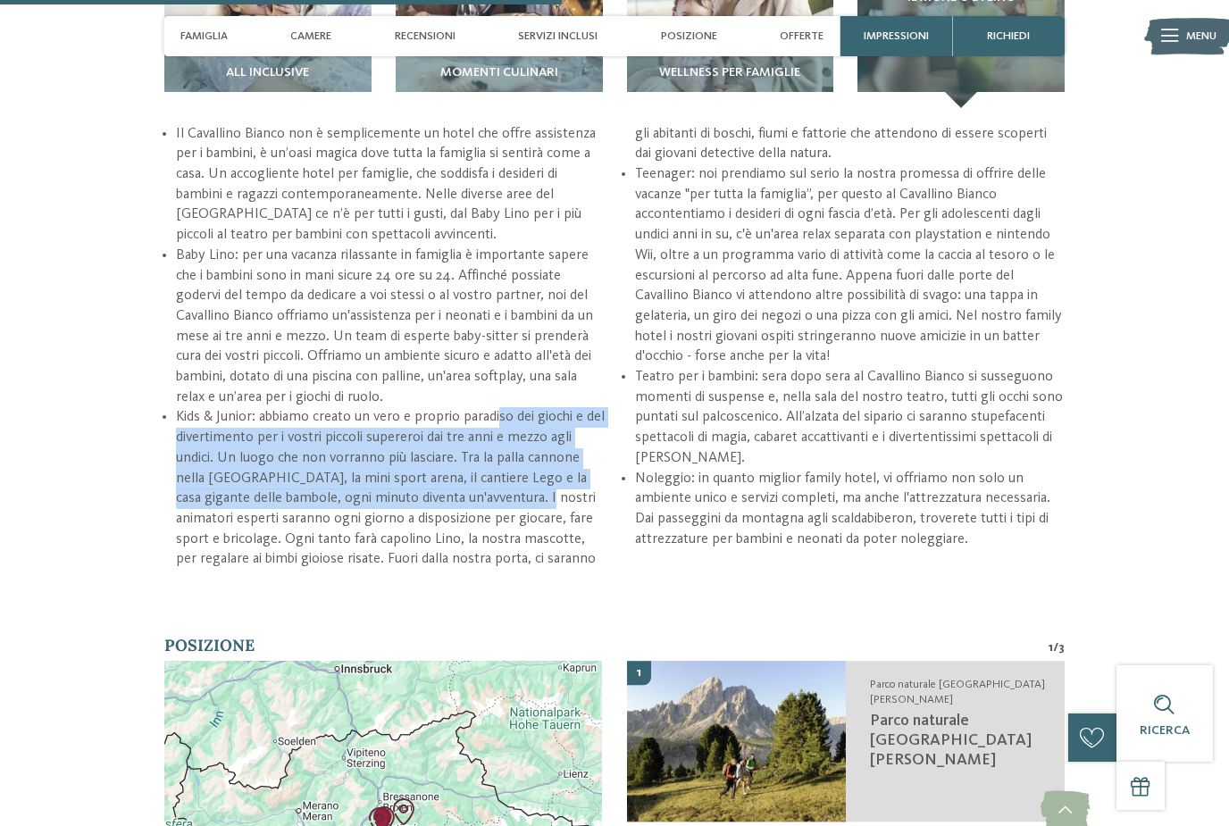
drag, startPoint x: 499, startPoint y: 422, endPoint x: 532, endPoint y: 507, distance: 91.9
click at [532, 507] on li "Kids & Junior: abbiamo creato un vero e proprio paradiso dei giochi e del diver…" at bounding box center [620, 347] width 889 height 446
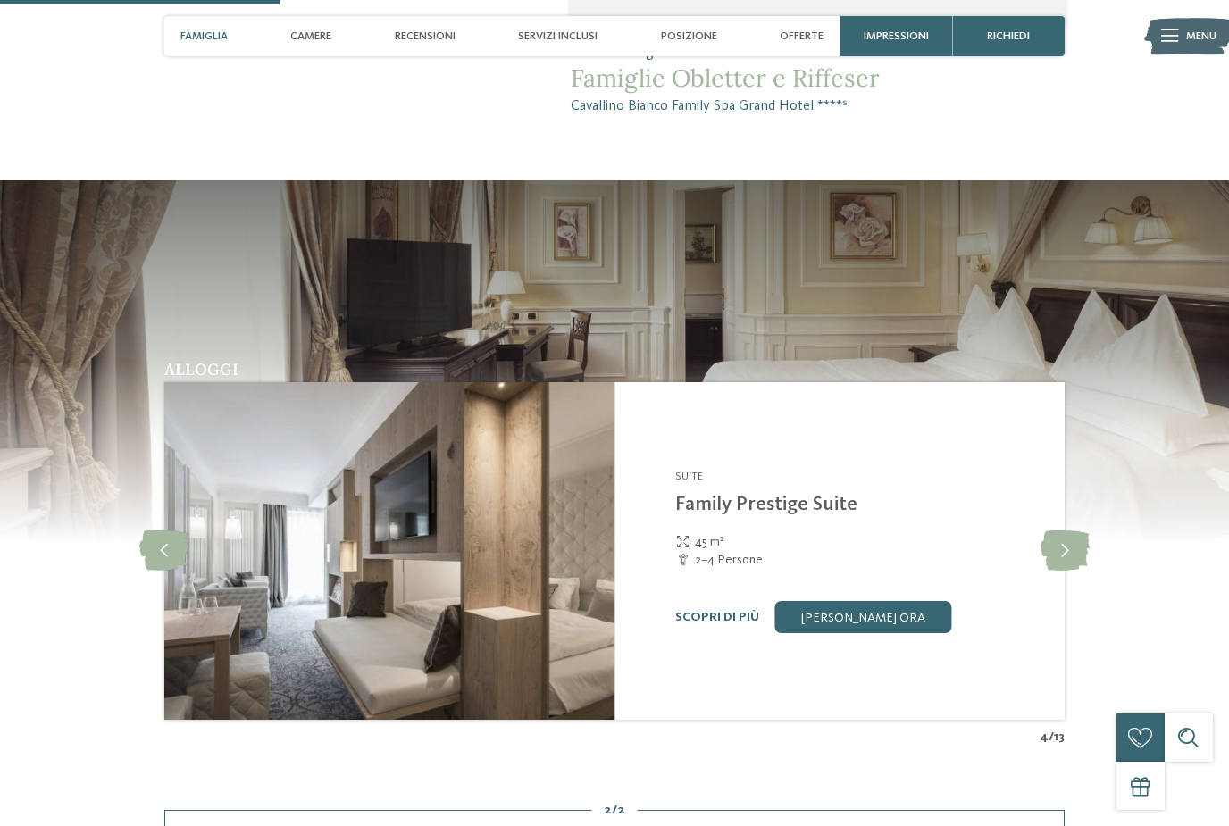
scroll to position [1490, 0]
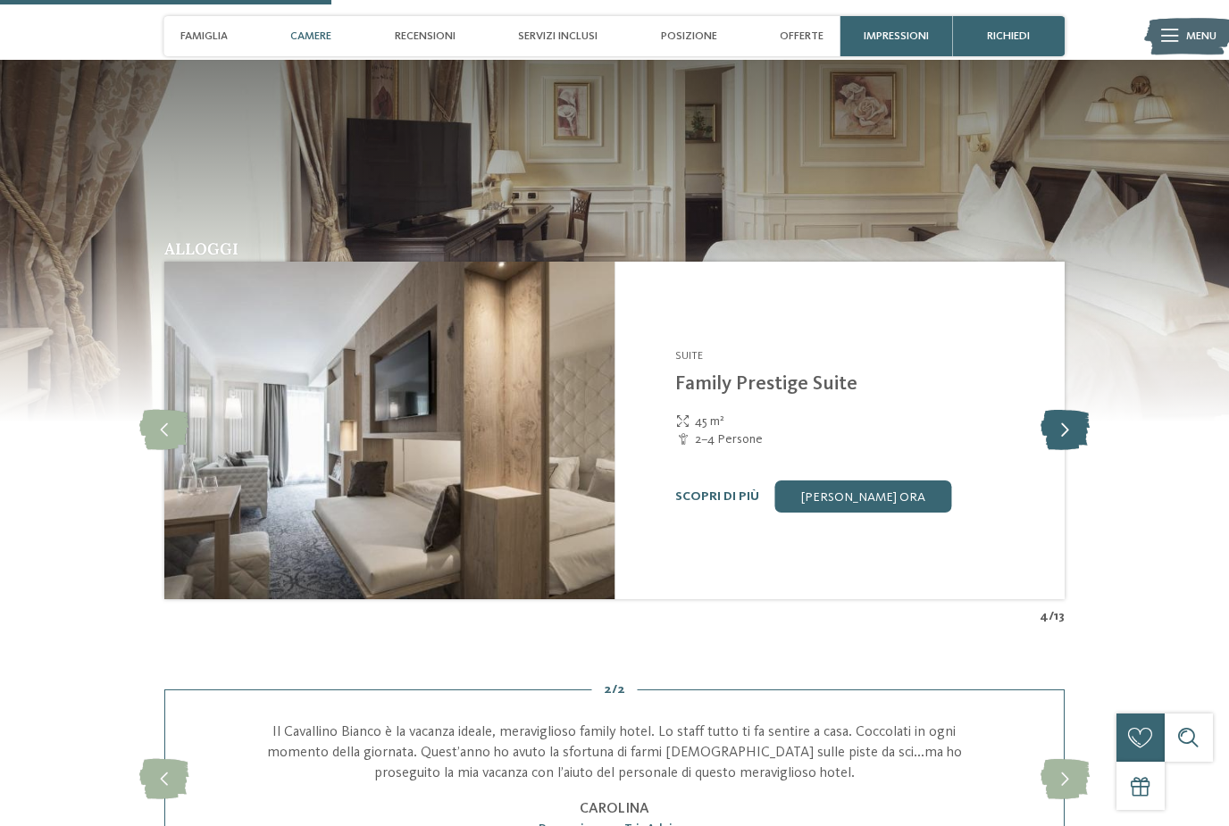
click at [1079, 450] on icon at bounding box center [1064, 431] width 49 height 40
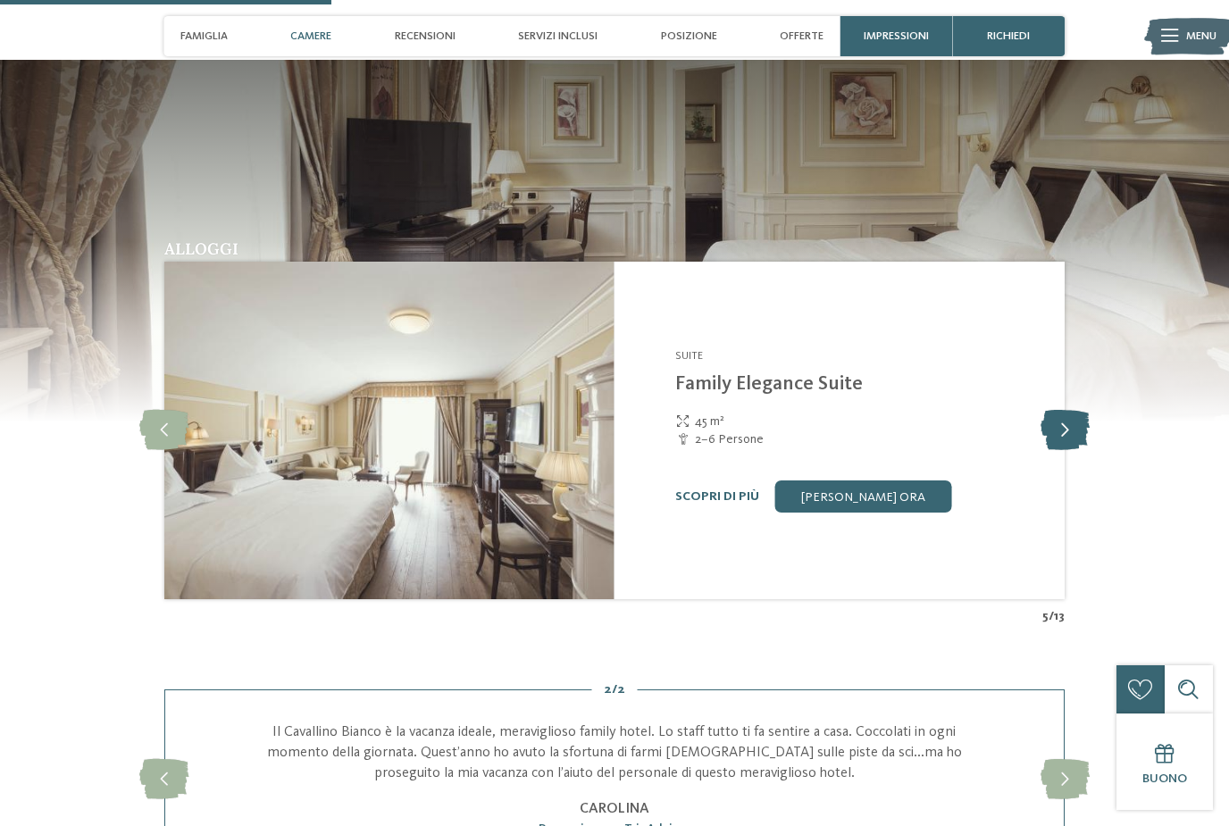
click at [1079, 449] on icon at bounding box center [1064, 431] width 49 height 40
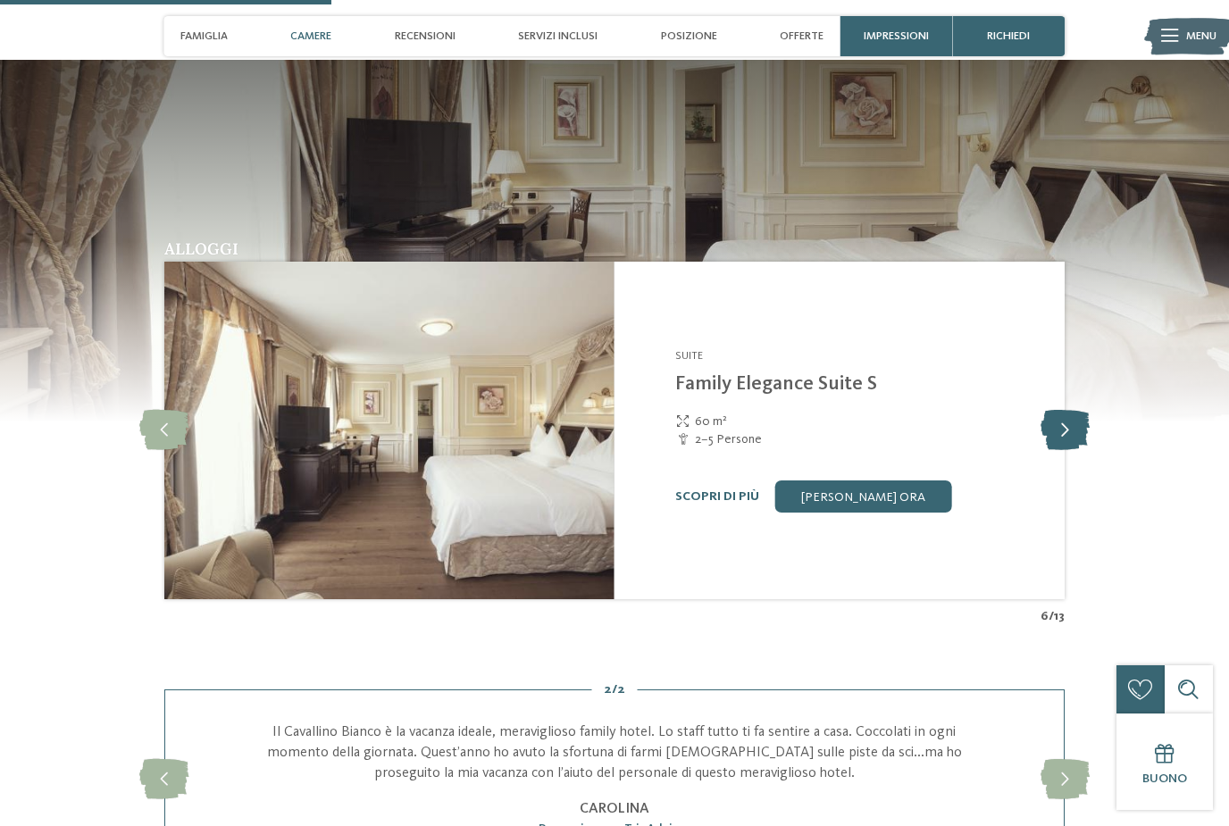
click at [1079, 449] on icon at bounding box center [1064, 431] width 49 height 40
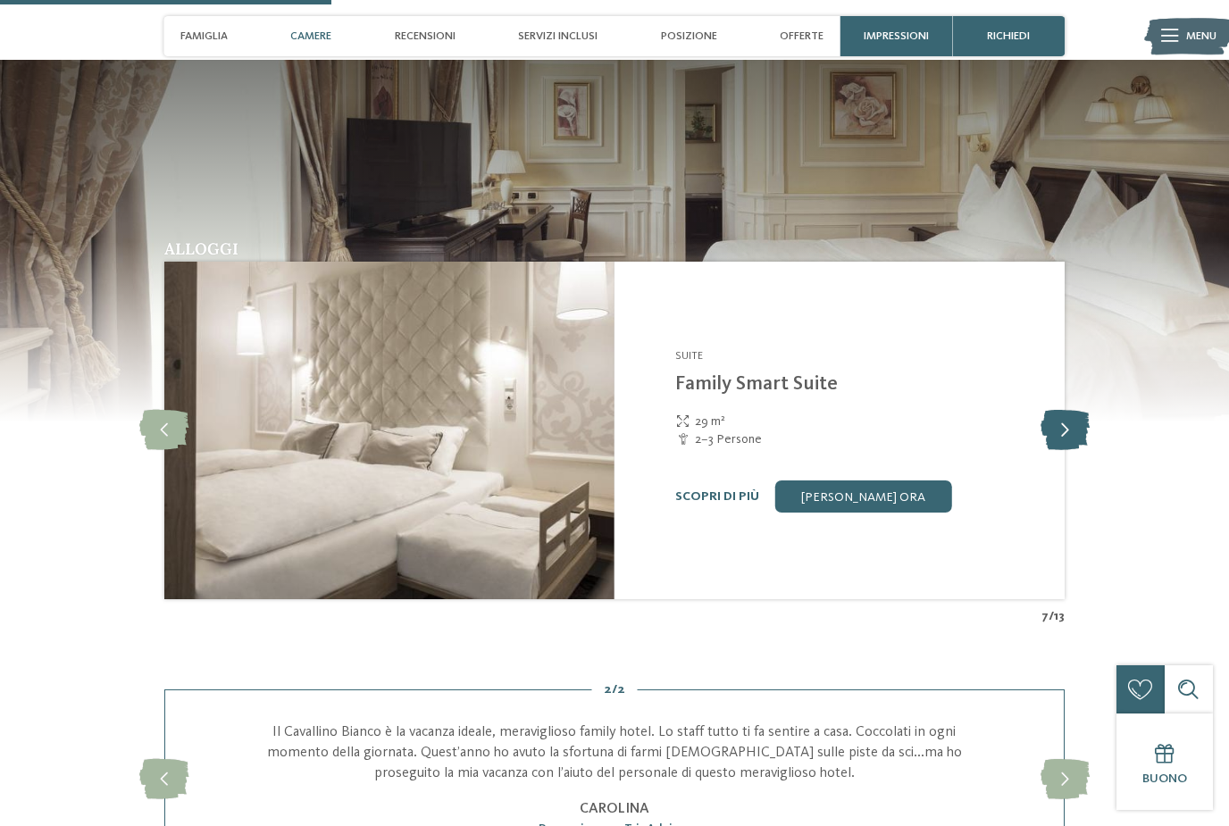
click at [1079, 449] on icon at bounding box center [1064, 431] width 49 height 40
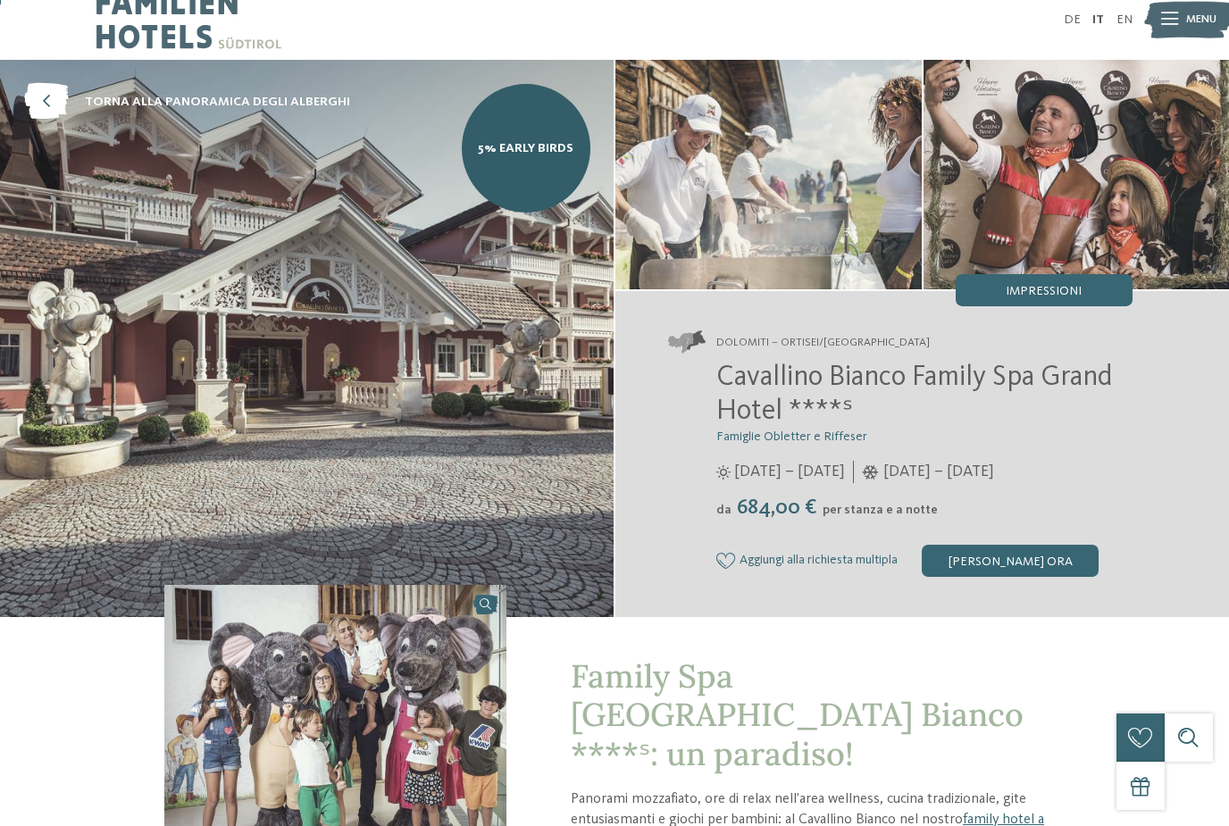
scroll to position [0, 0]
